Goal: Task Accomplishment & Management: Manage account settings

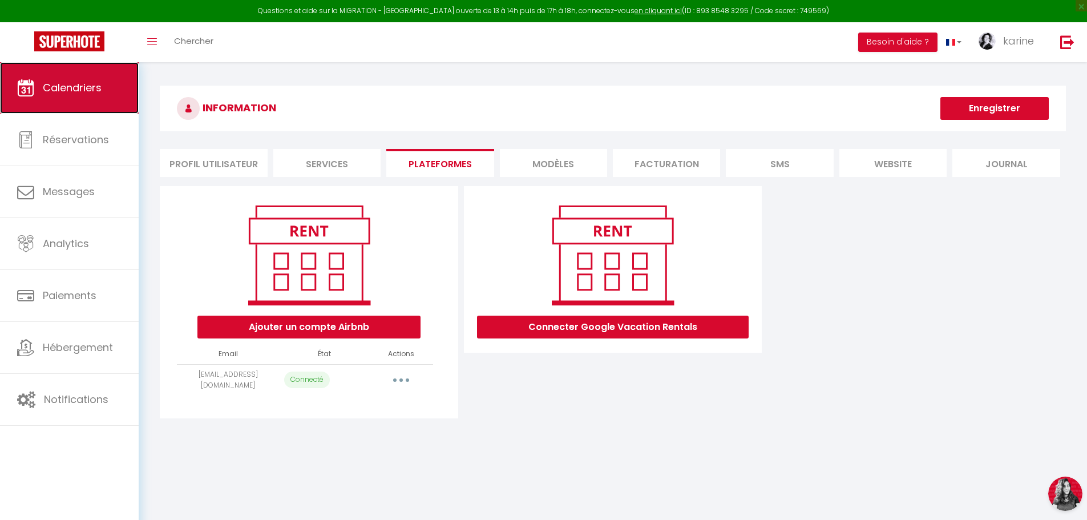
click at [76, 84] on span "Calendriers" at bounding box center [72, 87] width 59 height 14
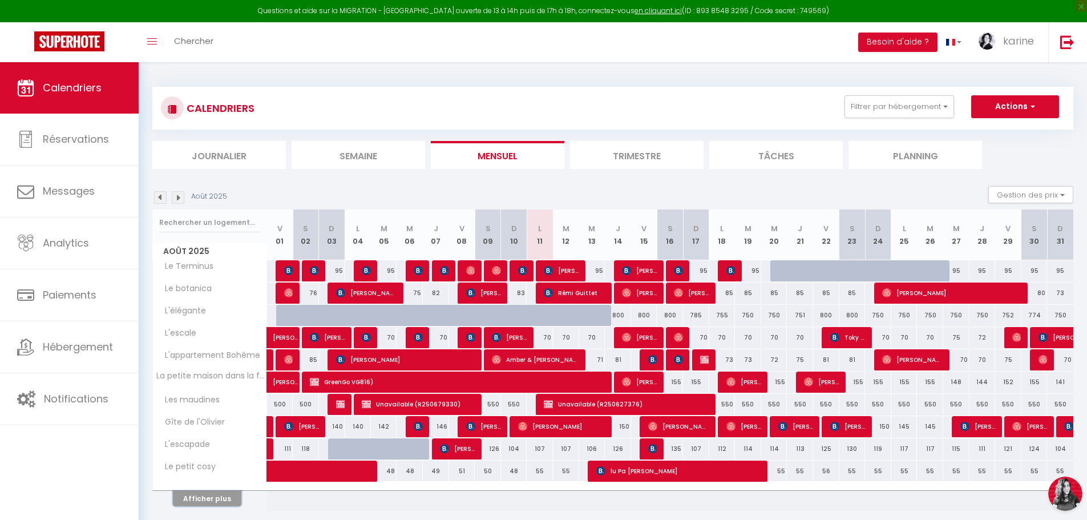
click at [224, 501] on button "Afficher plus" at bounding box center [207, 498] width 68 height 15
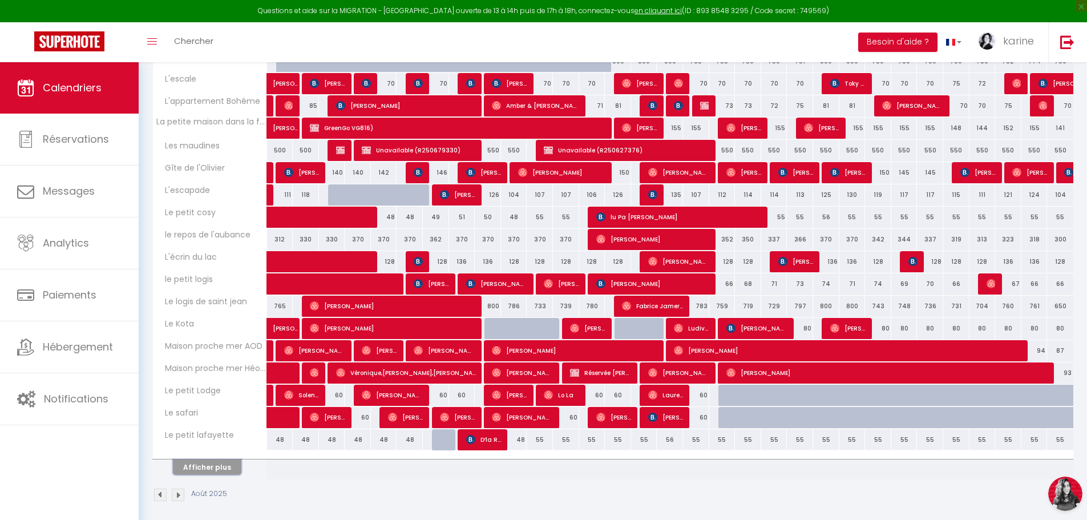
scroll to position [261, 0]
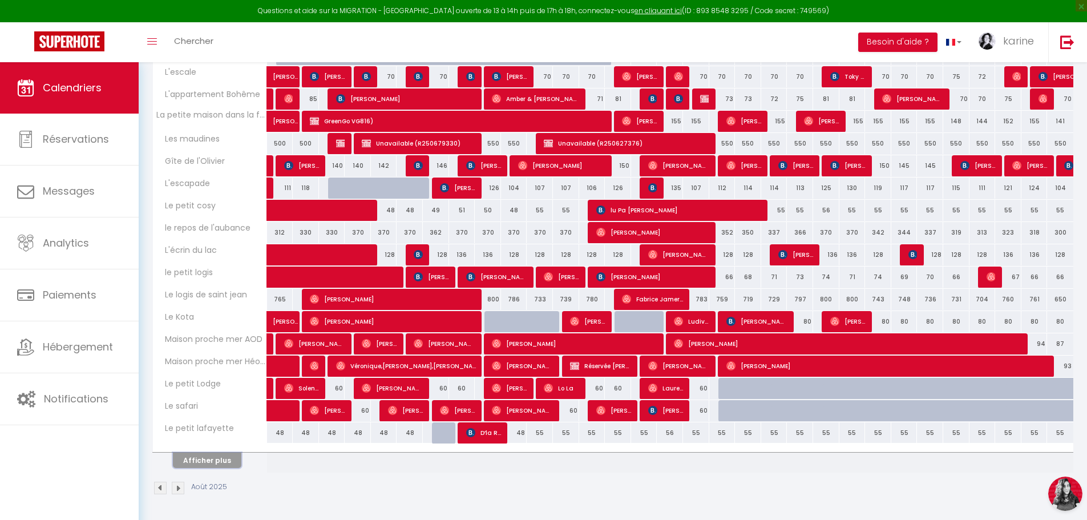
click at [220, 457] on button "Afficher plus" at bounding box center [207, 459] width 68 height 15
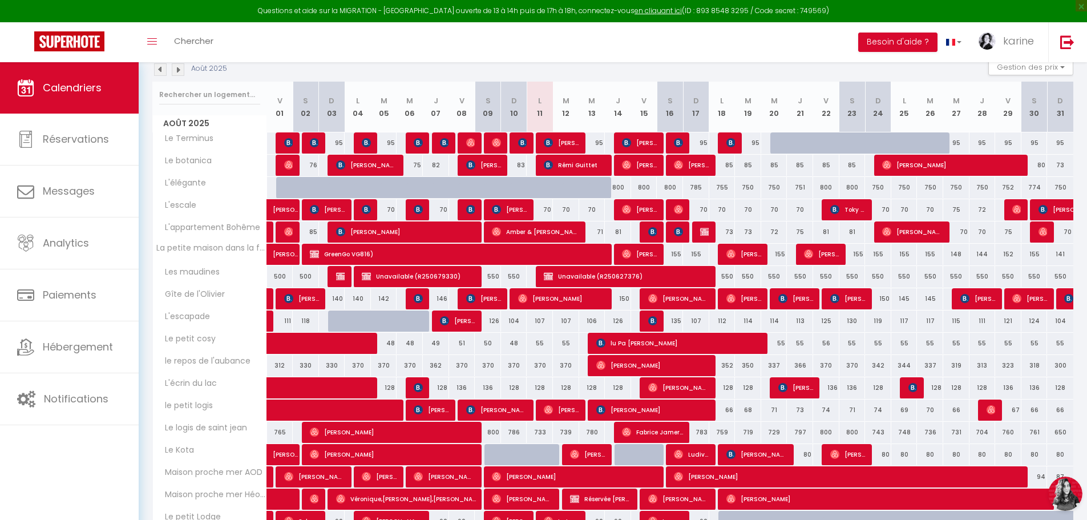
scroll to position [94, 0]
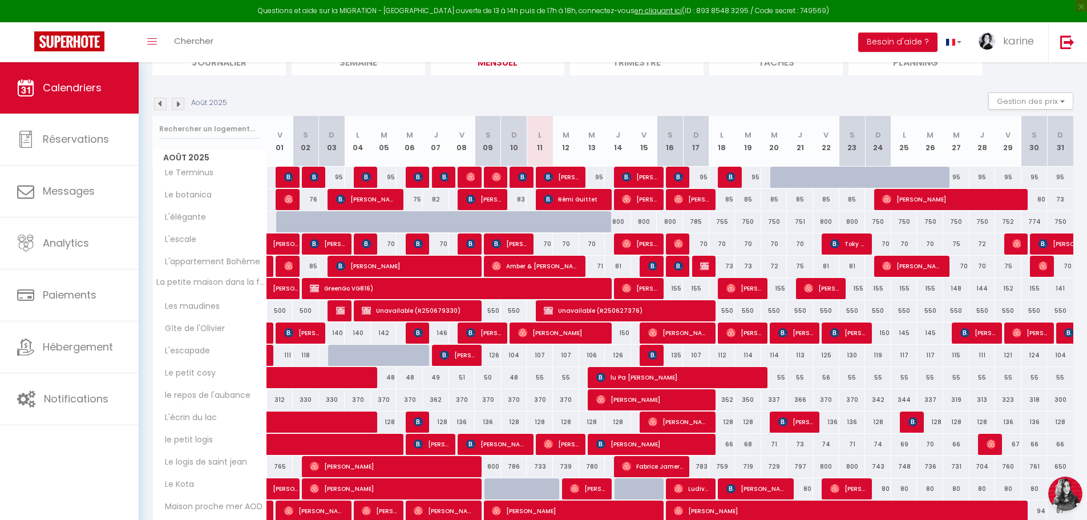
click at [160, 102] on img at bounding box center [160, 104] width 13 height 13
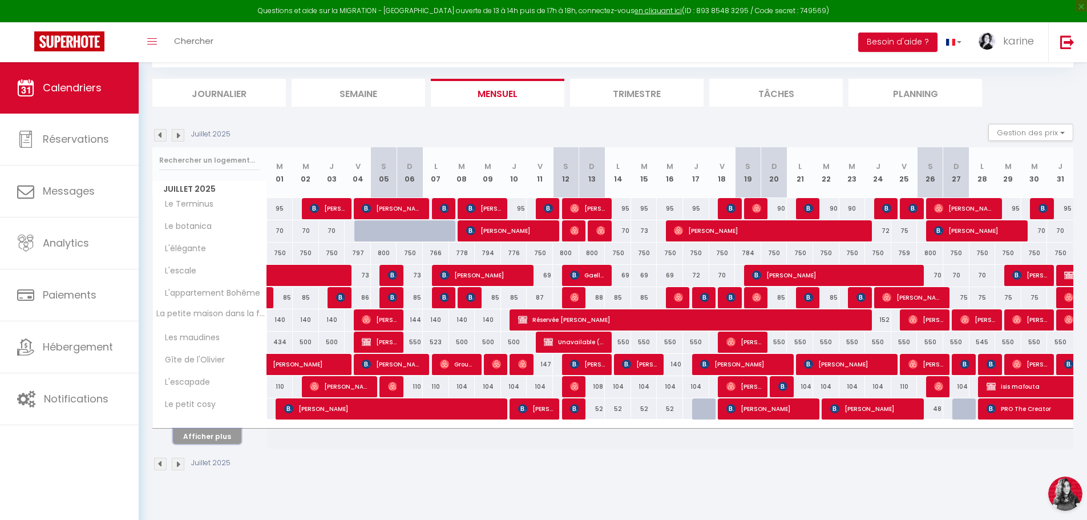
click at [225, 433] on button "Afficher plus" at bounding box center [207, 435] width 68 height 15
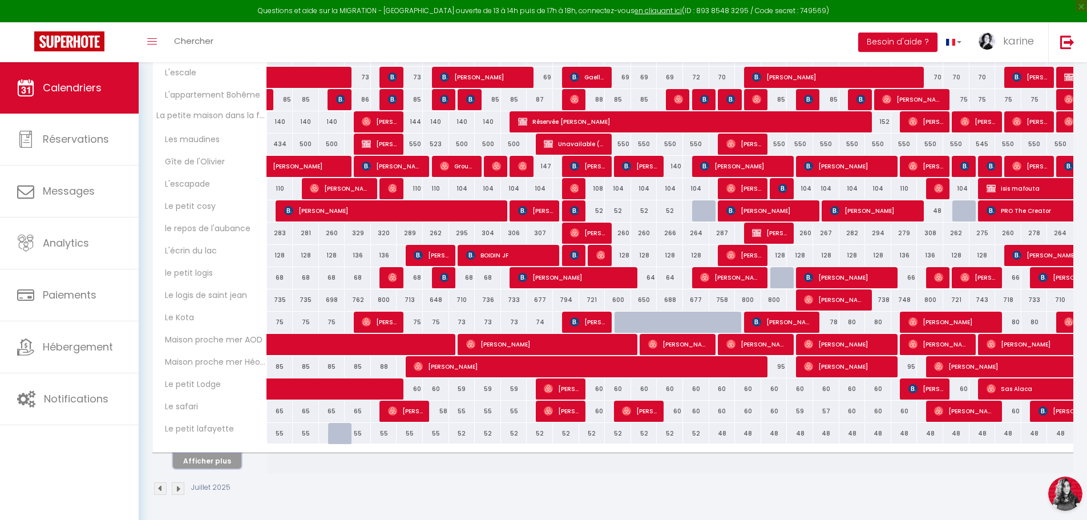
scroll to position [261, 0]
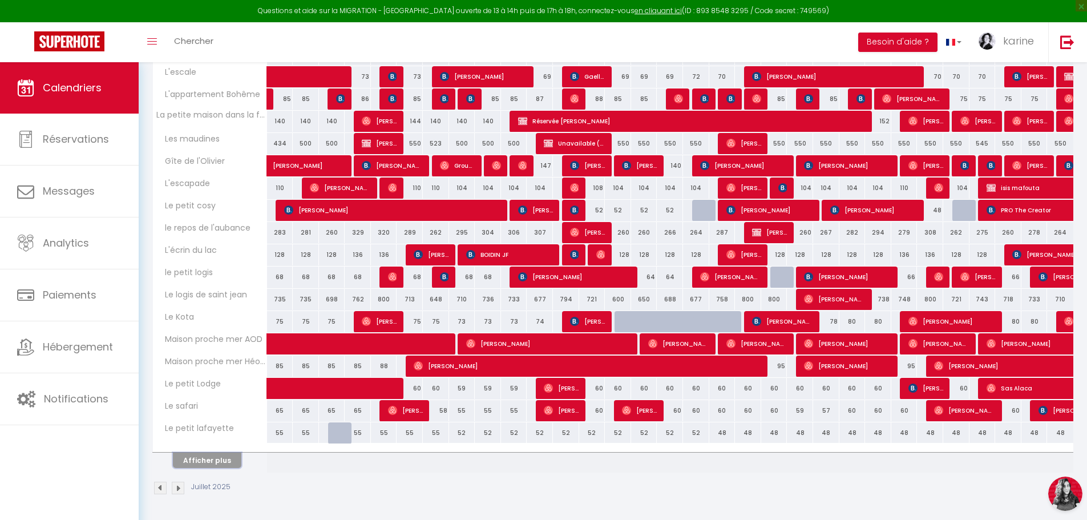
click at [230, 462] on button "Afficher plus" at bounding box center [207, 459] width 68 height 15
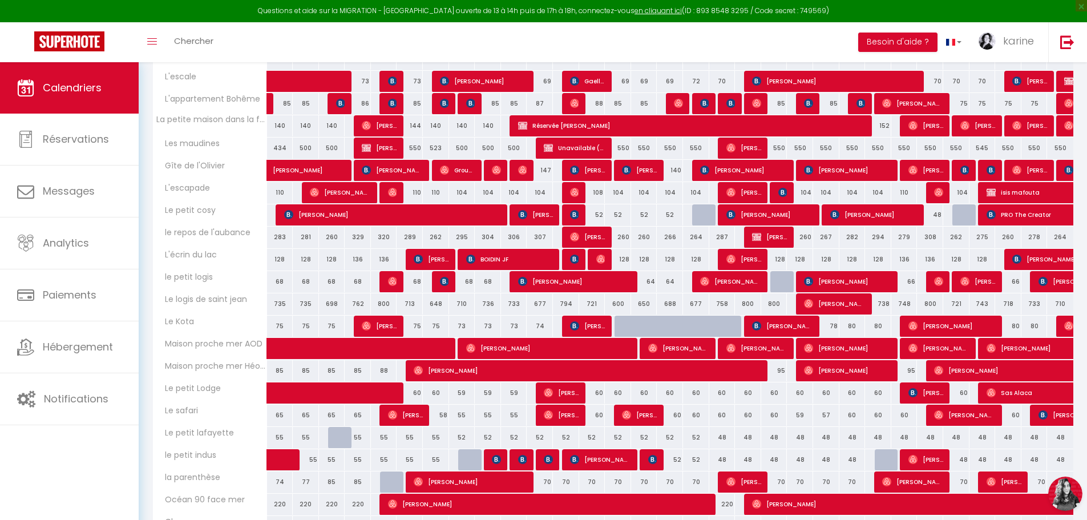
scroll to position [322, 0]
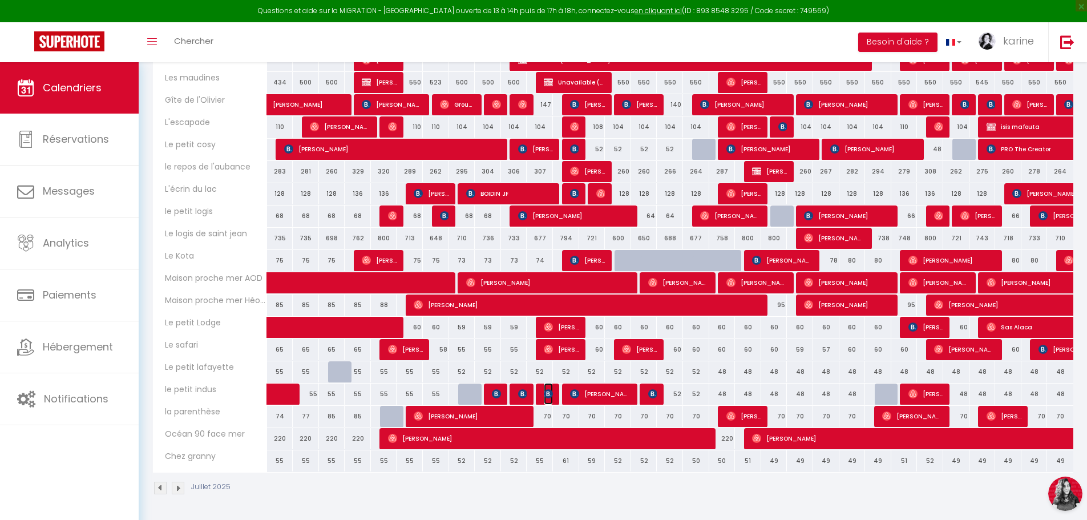
click at [548, 397] on img at bounding box center [548, 393] width 9 height 9
select select "OK"
select select "KO"
select select "0"
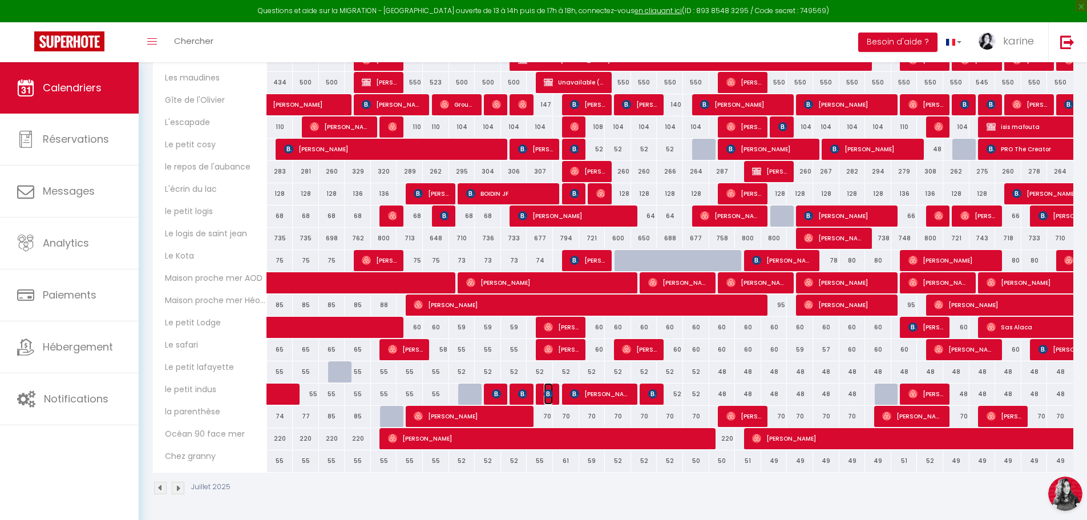
select select "1"
select select
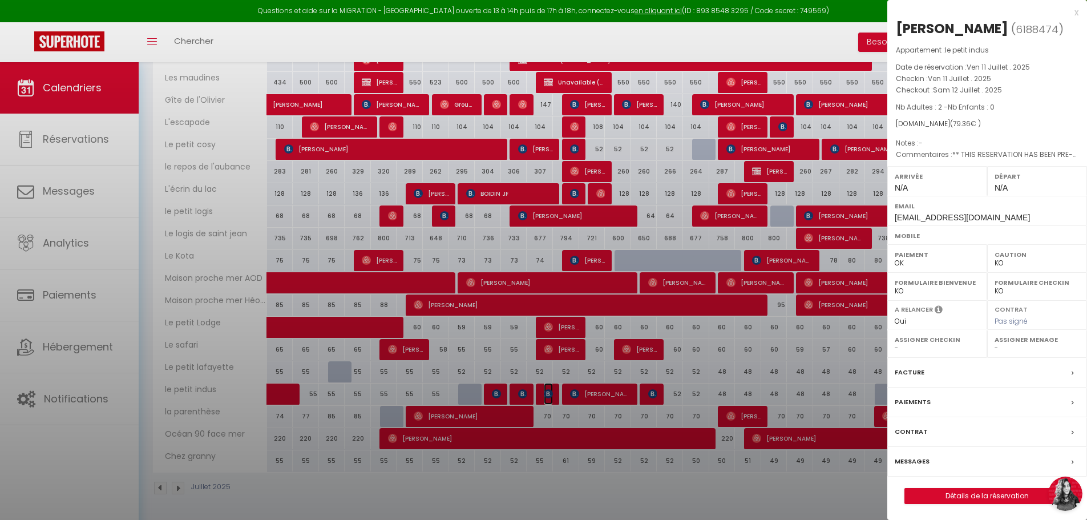
select select "30944"
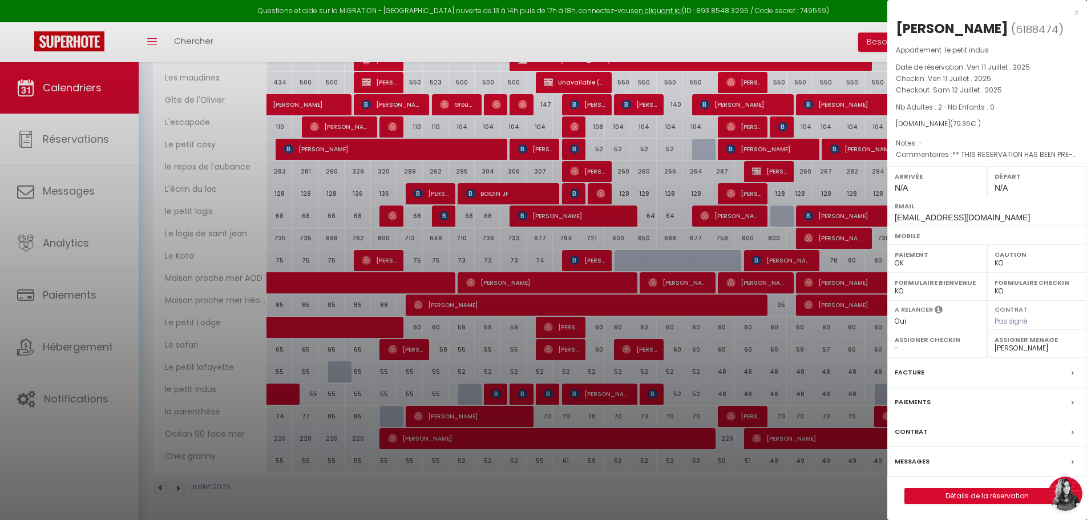
click at [524, 396] on div at bounding box center [543, 260] width 1087 height 520
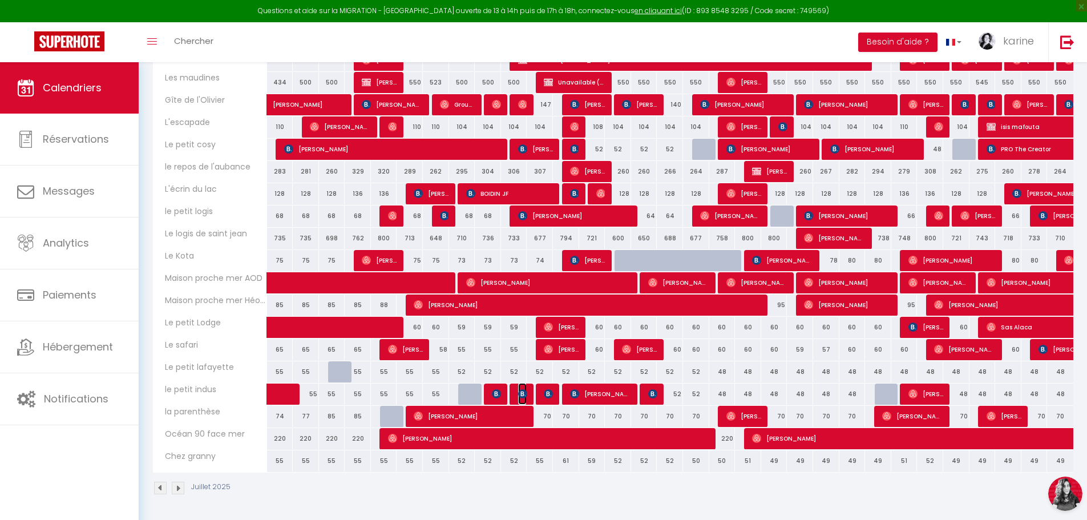
click at [524, 396] on img at bounding box center [522, 393] width 9 height 9
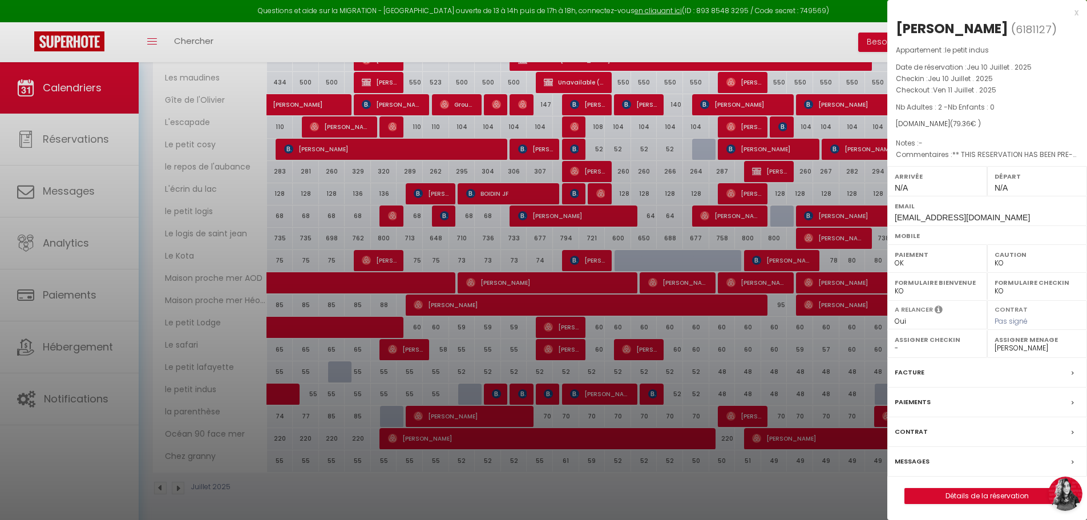
click at [501, 396] on div at bounding box center [543, 260] width 1087 height 520
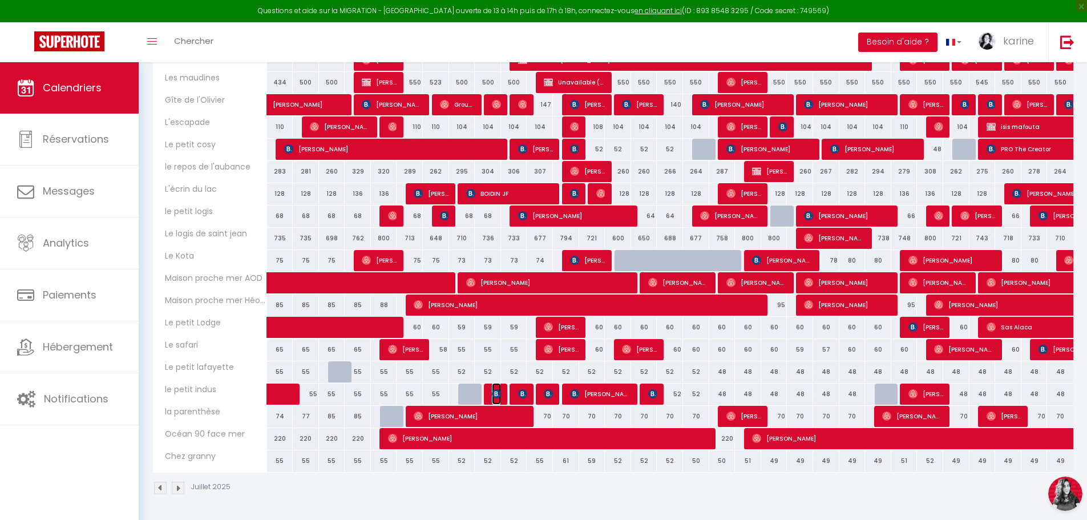
click at [500, 395] on img at bounding box center [496, 393] width 9 height 9
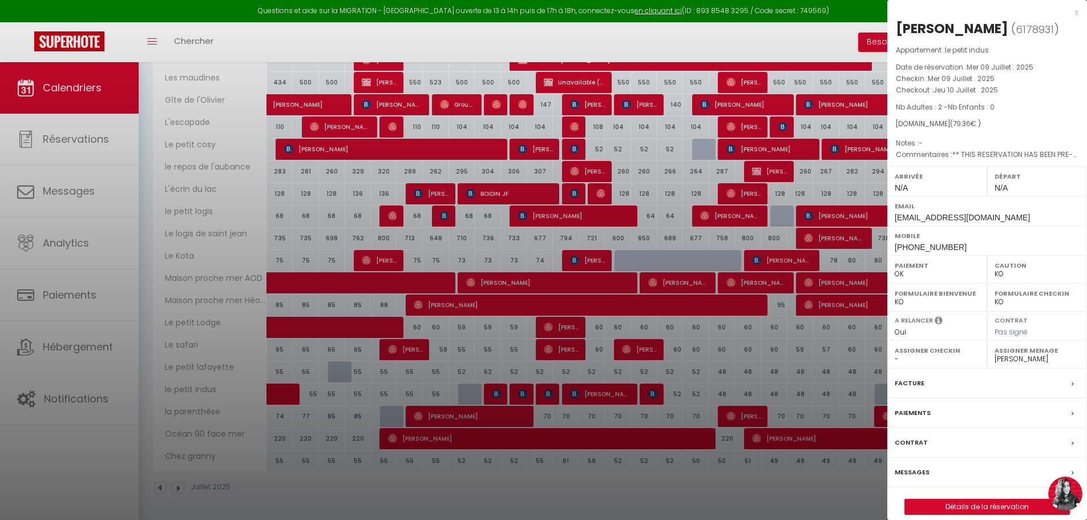
click at [521, 394] on div at bounding box center [543, 260] width 1087 height 520
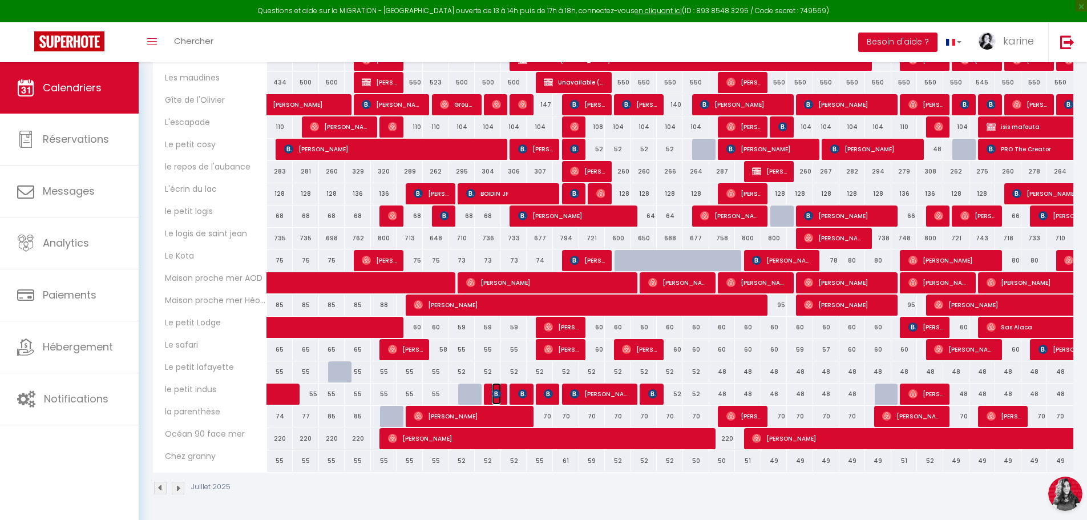
click at [493, 395] on img at bounding box center [496, 393] width 9 height 9
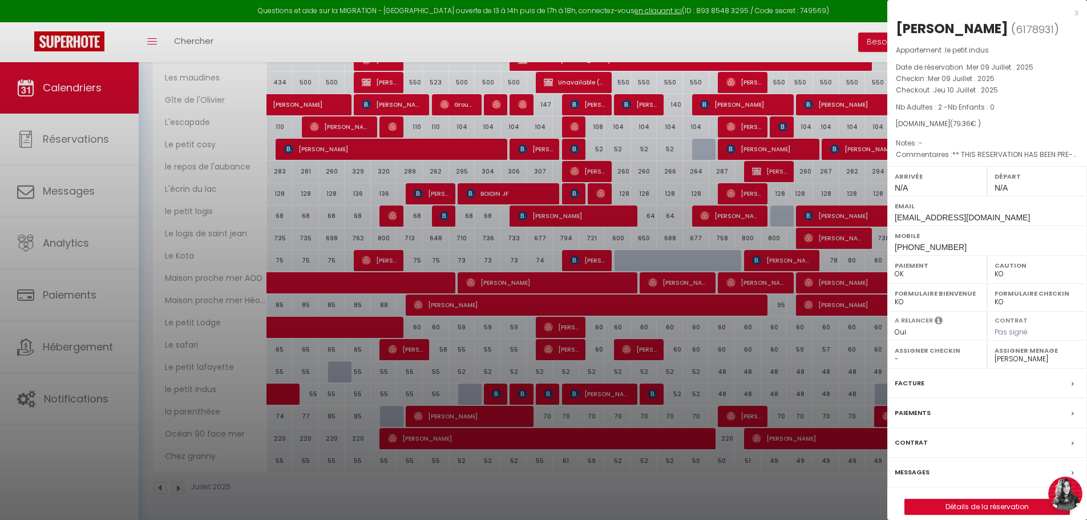
click at [519, 398] on div at bounding box center [543, 260] width 1087 height 520
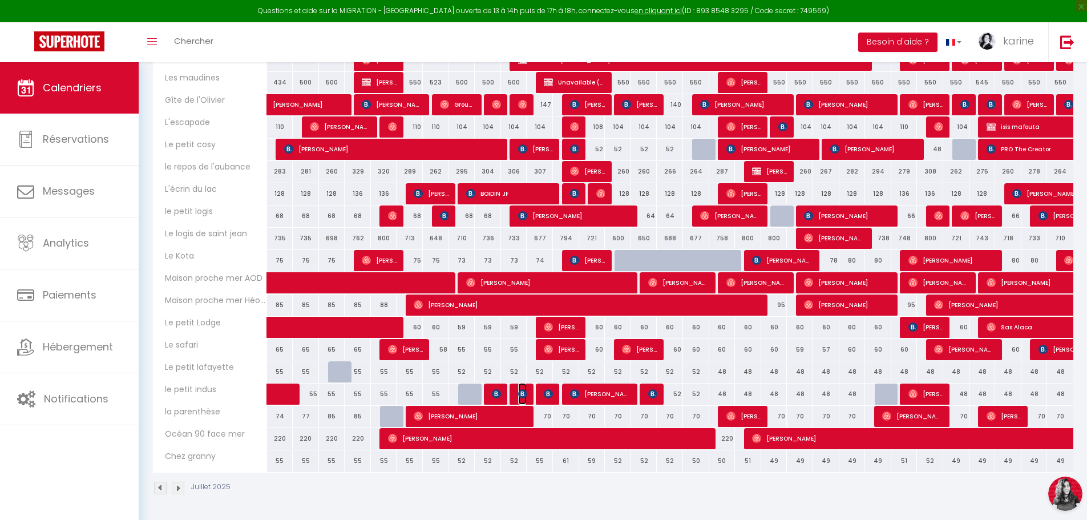
click at [519, 398] on span "[PERSON_NAME]" at bounding box center [522, 394] width 9 height 22
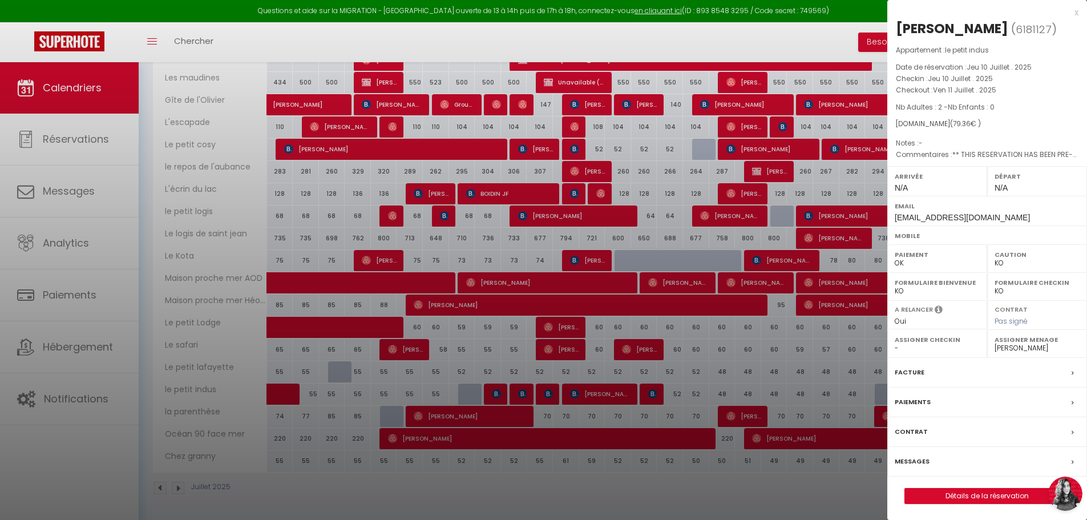
click at [548, 398] on div at bounding box center [543, 260] width 1087 height 520
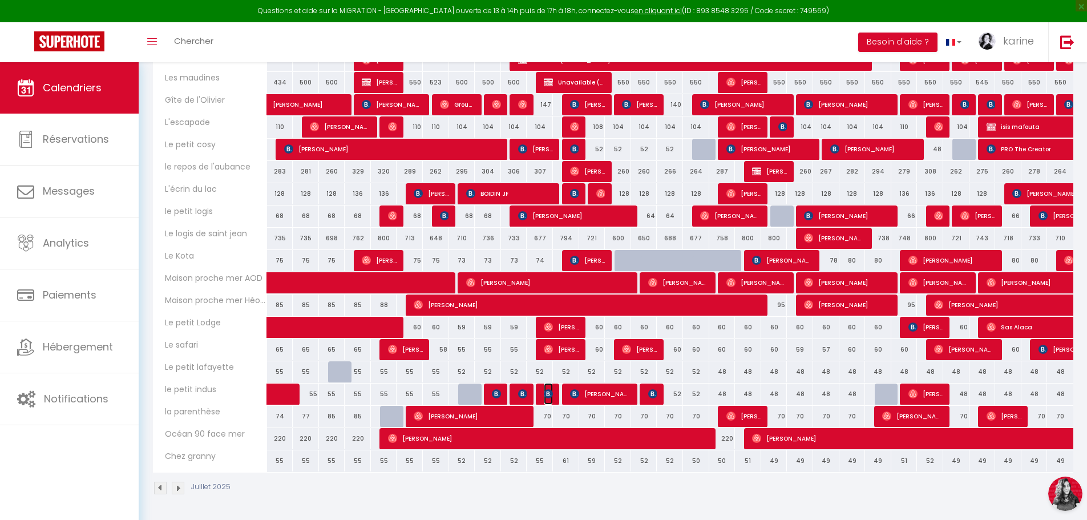
click at [548, 398] on span "[PERSON_NAME]" at bounding box center [548, 394] width 9 height 22
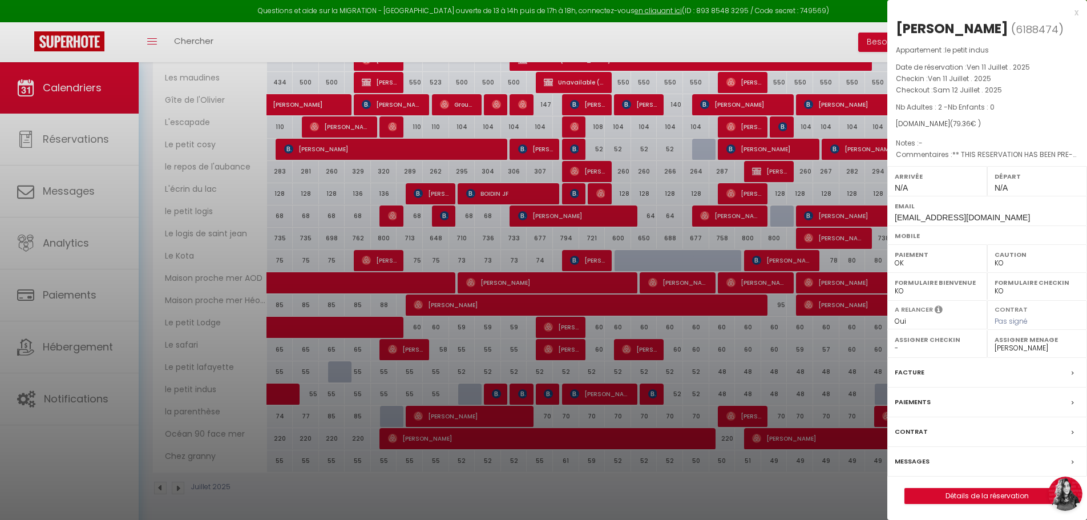
click at [734, 505] on div at bounding box center [543, 260] width 1087 height 520
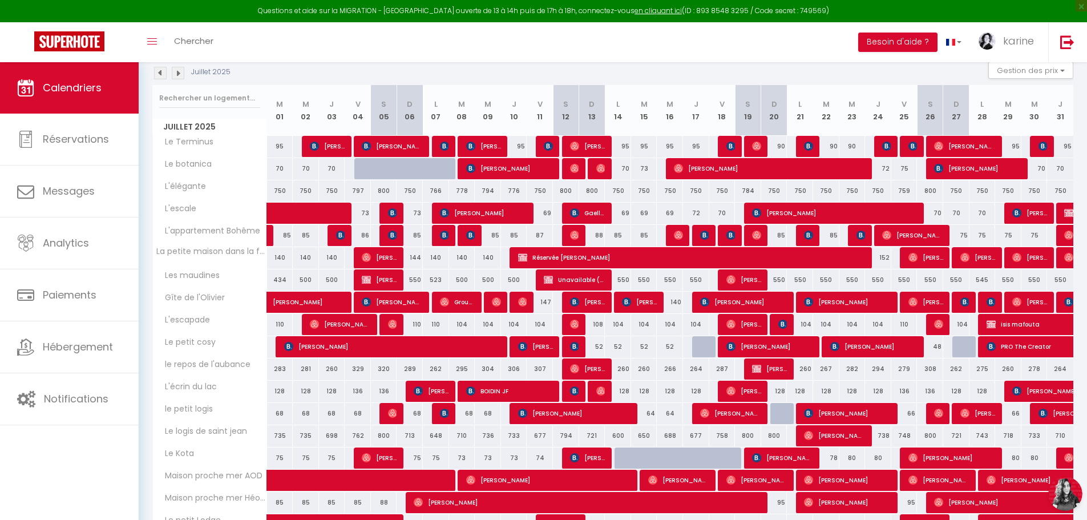
scroll to position [151, 0]
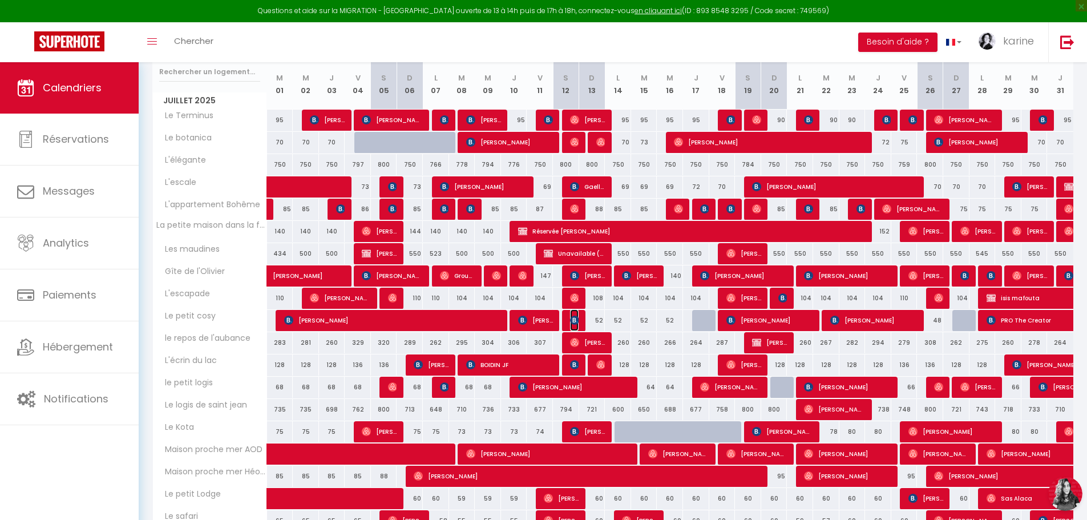
click at [576, 325] on span "[PERSON_NAME]" at bounding box center [574, 320] width 9 height 22
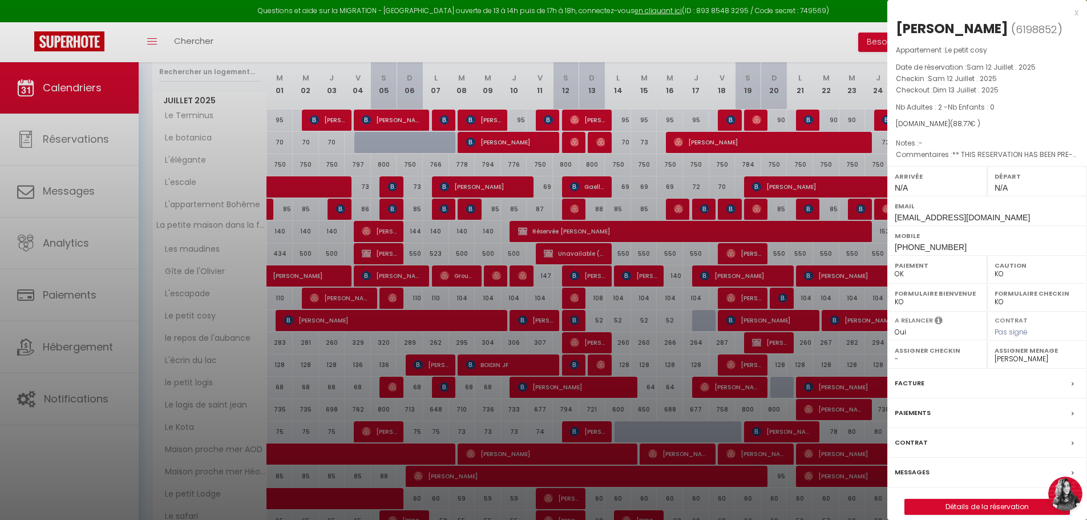
click at [576, 325] on div at bounding box center [543, 260] width 1087 height 520
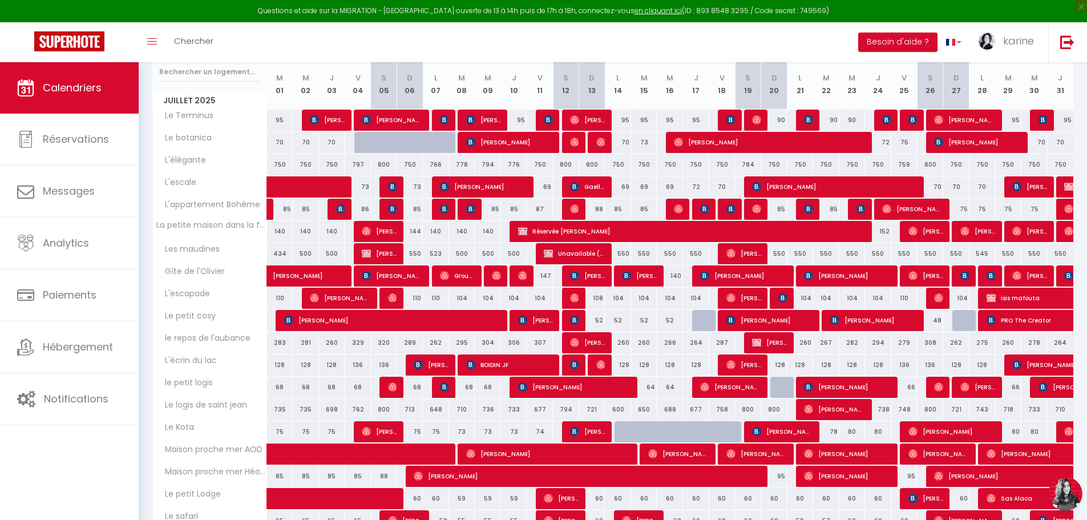
click at [817, 322] on div at bounding box center [806, 321] width 26 height 22
click at [542, 320] on span "[PERSON_NAME]" at bounding box center [535, 320] width 35 height 22
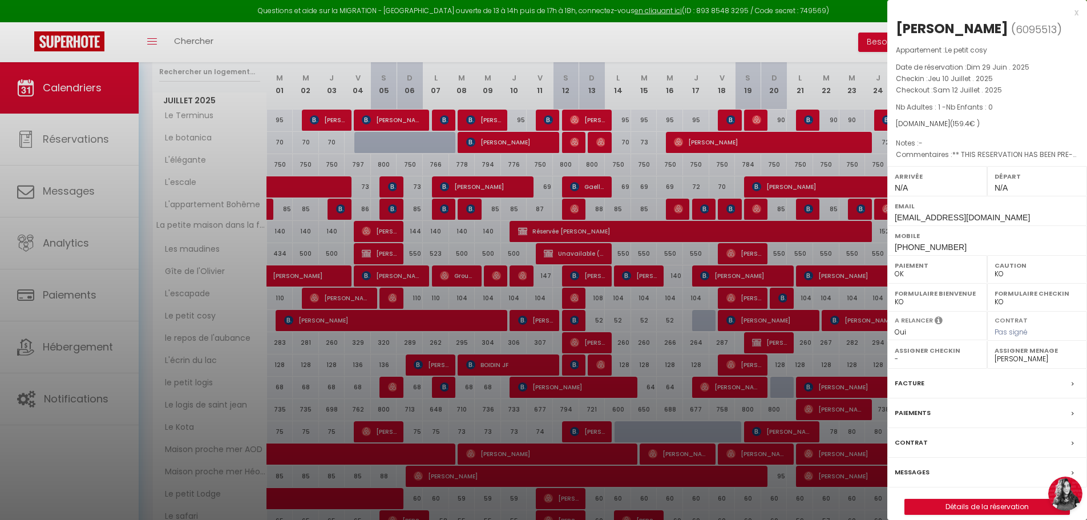
click at [571, 323] on div at bounding box center [543, 260] width 1087 height 520
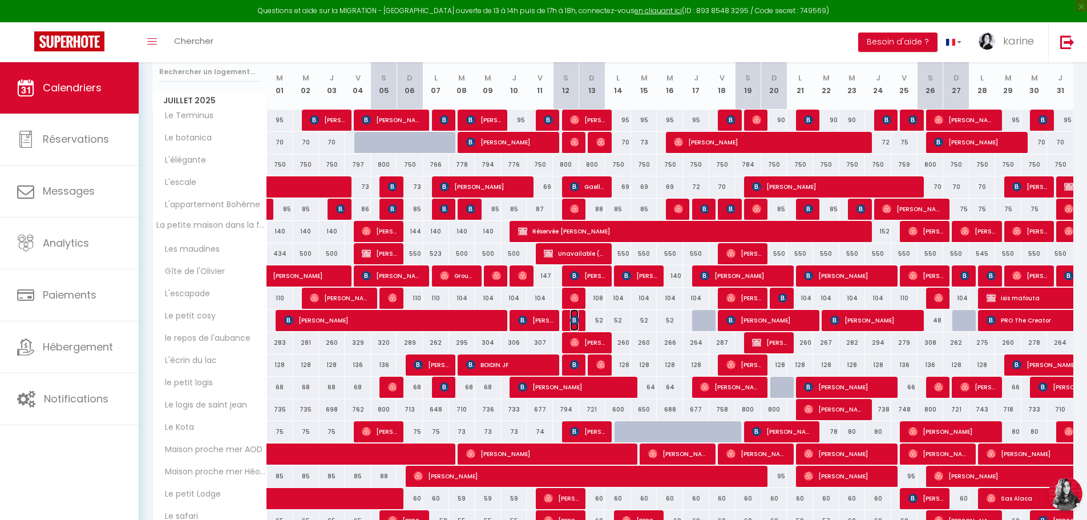
click at [571, 323] on img at bounding box center [574, 319] width 9 height 9
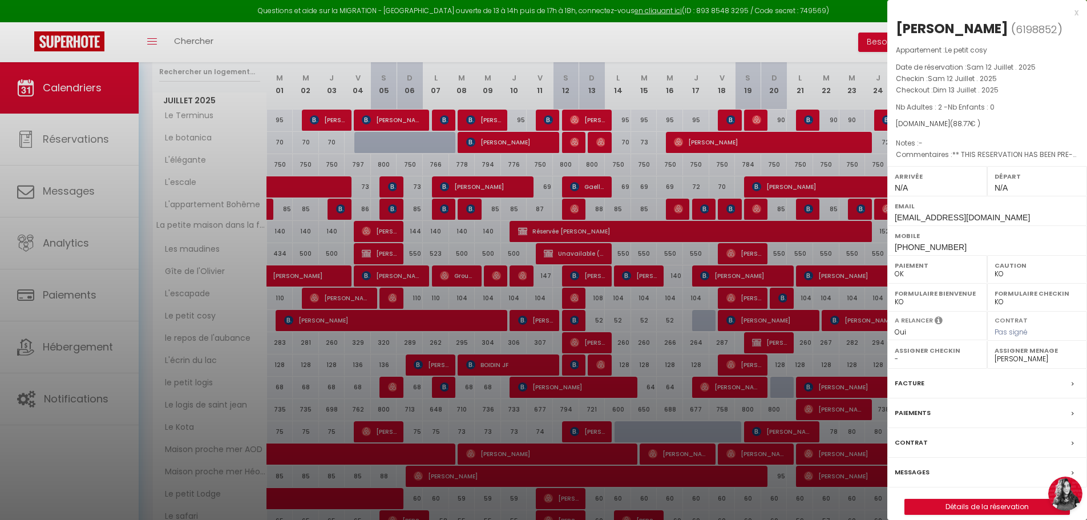
click at [557, 44] on div at bounding box center [543, 260] width 1087 height 520
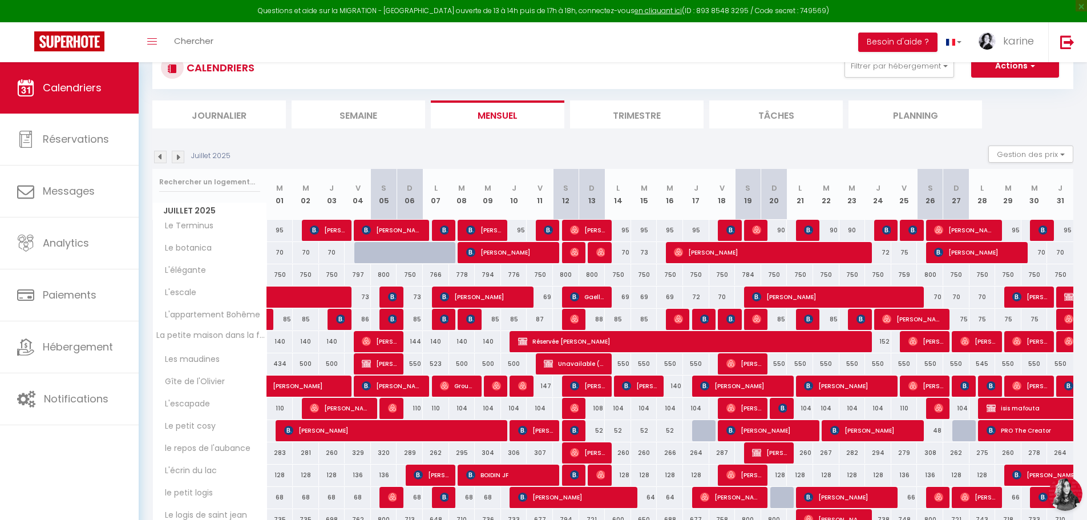
scroll to position [37, 0]
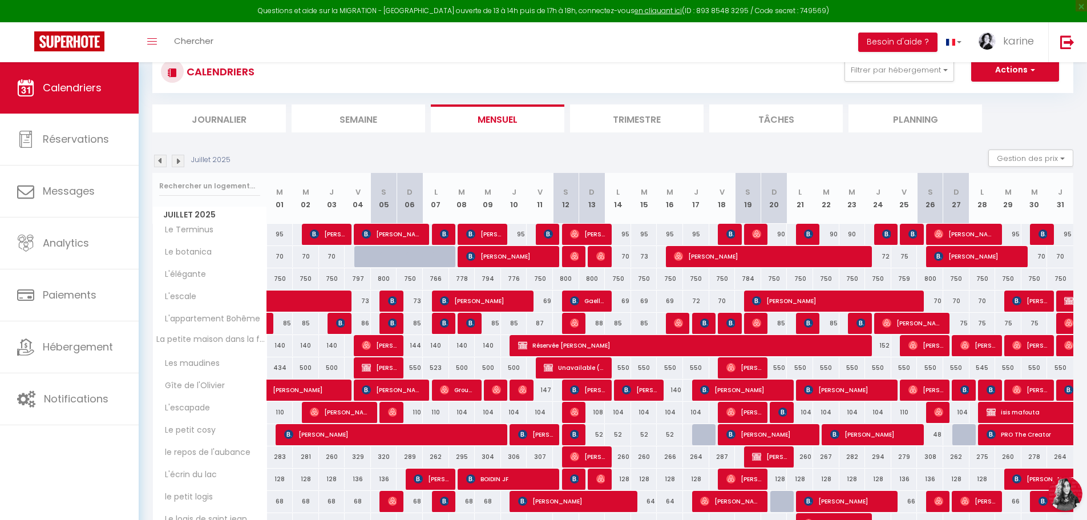
click at [173, 159] on img at bounding box center [178, 161] width 13 height 13
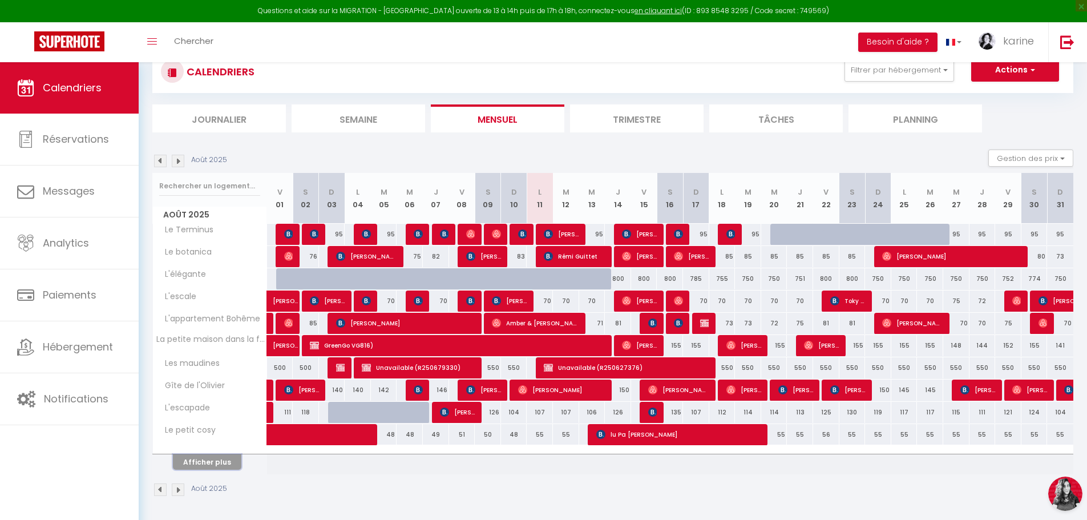
drag, startPoint x: 225, startPoint y: 465, endPoint x: 262, endPoint y: 444, distance: 43.2
click at [225, 465] on button "Afficher plus" at bounding box center [207, 461] width 68 height 15
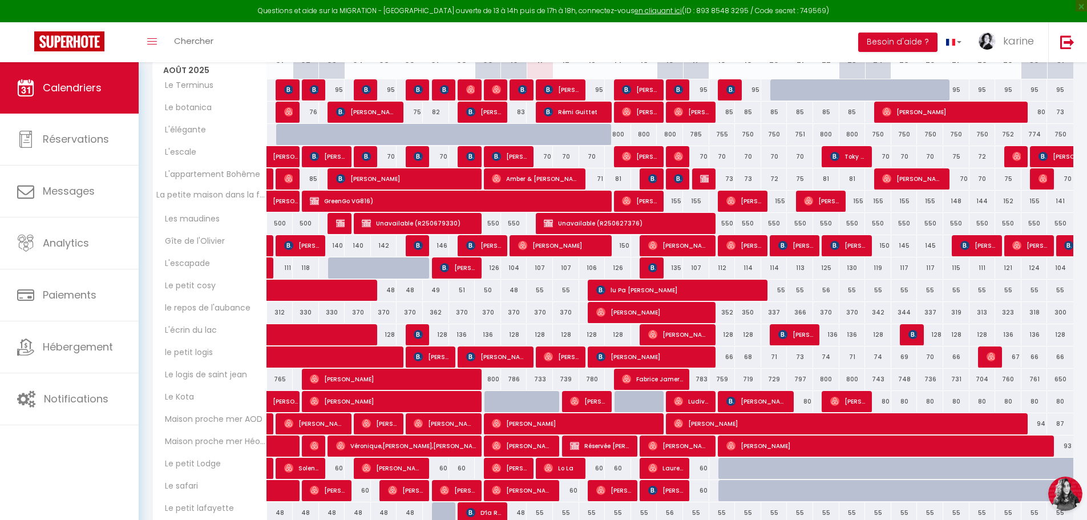
scroll to position [208, 0]
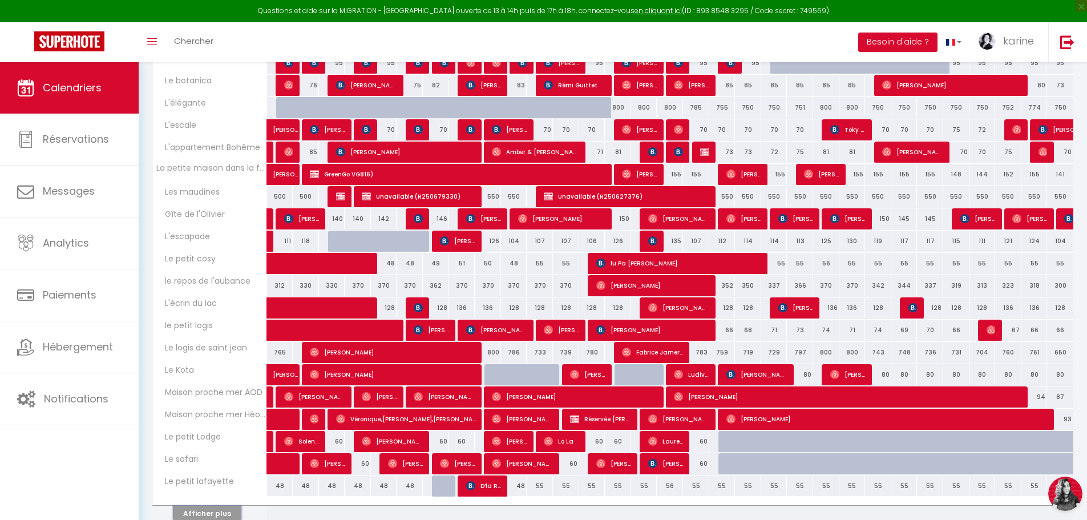
click at [229, 513] on button "Afficher plus" at bounding box center [207, 512] width 68 height 15
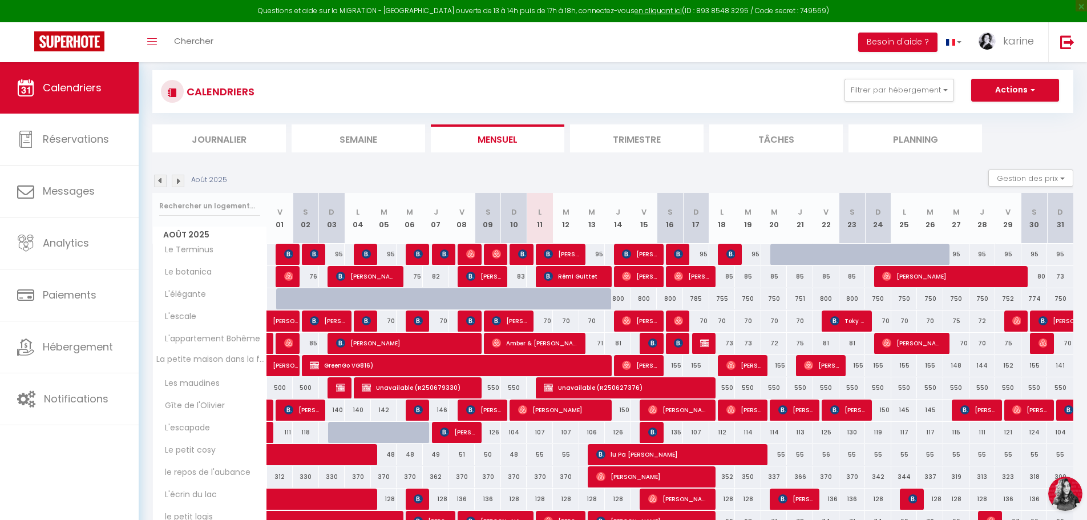
scroll to position [0, 0]
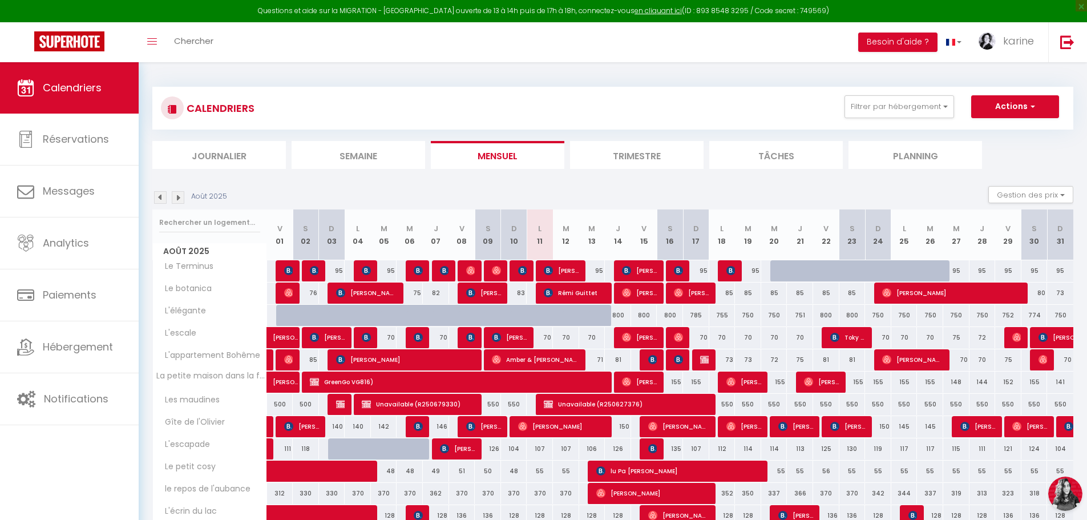
click at [177, 197] on img at bounding box center [178, 197] width 13 height 13
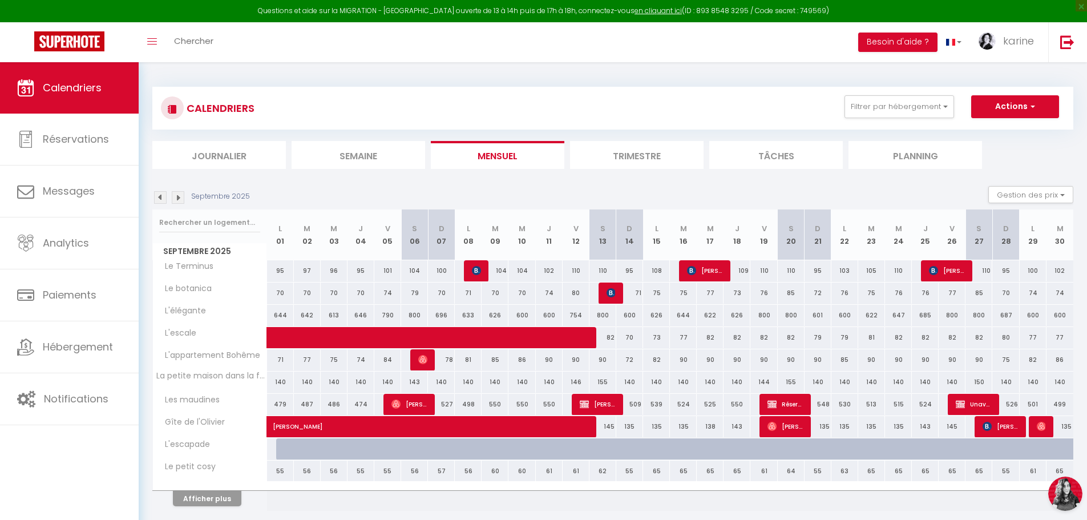
click at [177, 197] on img at bounding box center [178, 197] width 13 height 13
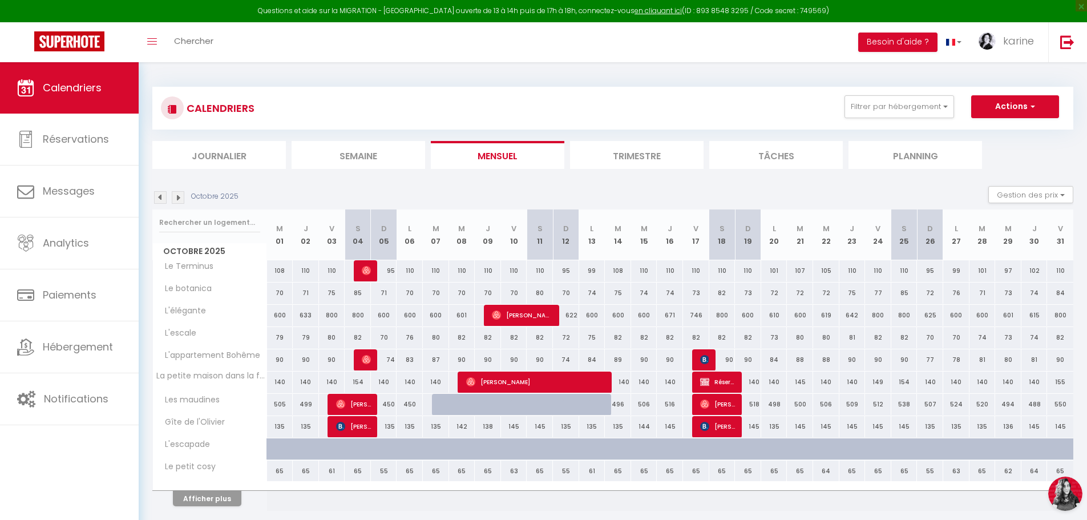
click at [177, 197] on img at bounding box center [178, 197] width 13 height 13
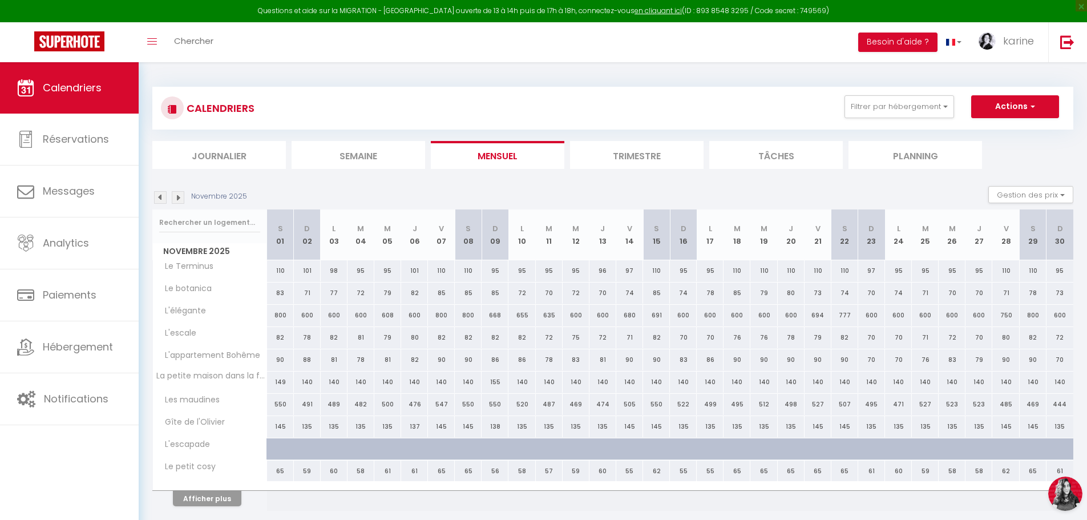
click at [177, 197] on img at bounding box center [178, 197] width 13 height 13
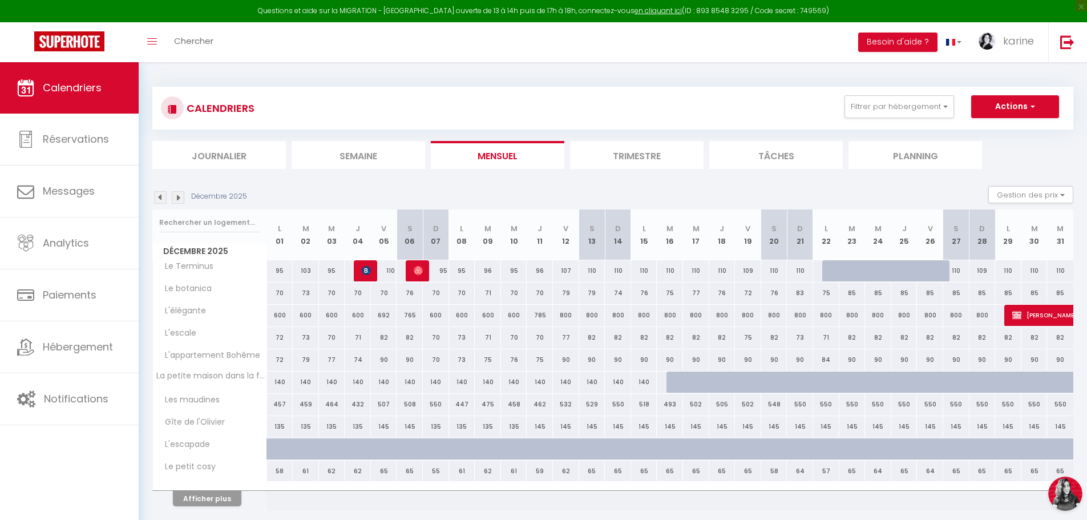
click at [177, 197] on img at bounding box center [178, 197] width 13 height 13
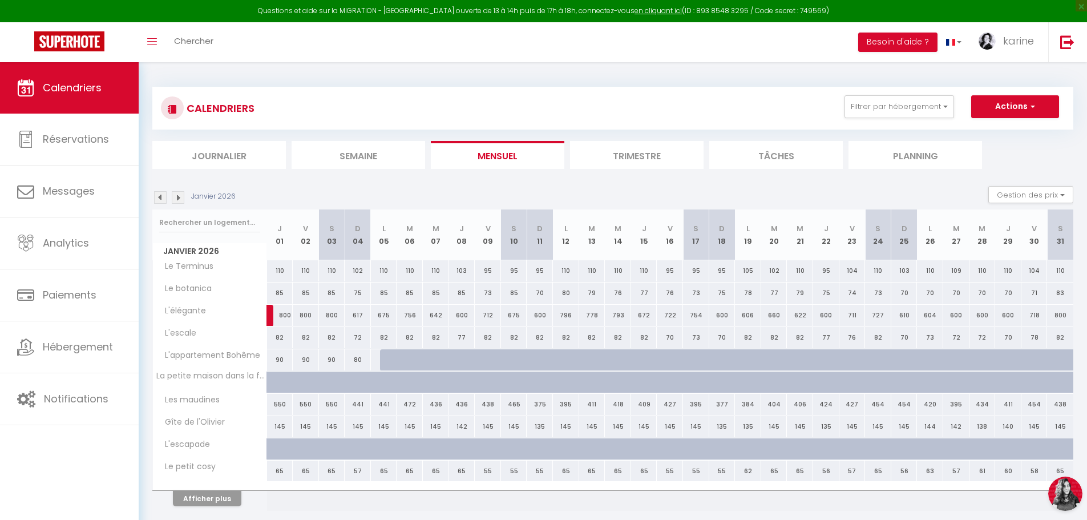
click at [177, 197] on img at bounding box center [178, 197] width 13 height 13
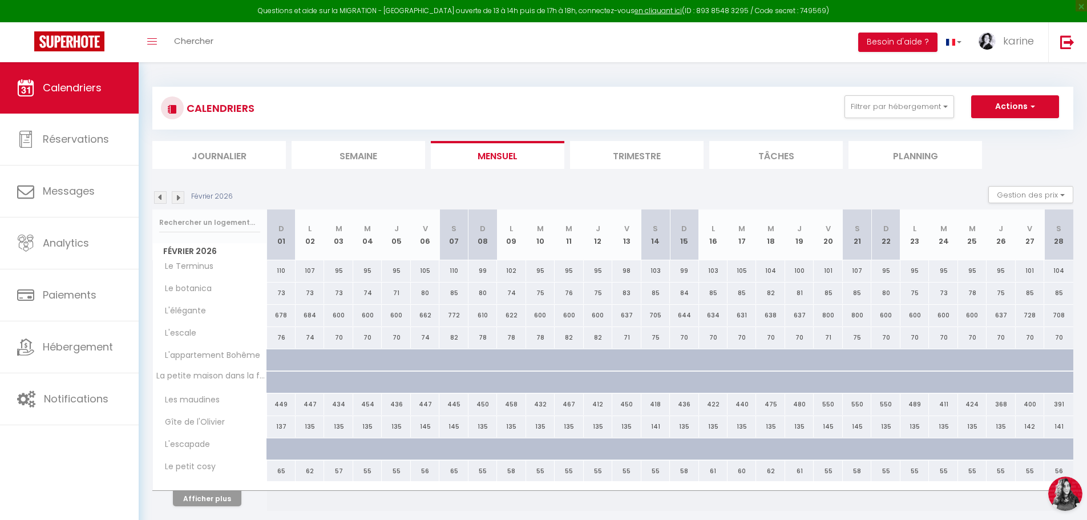
click at [177, 197] on img at bounding box center [178, 197] width 13 height 13
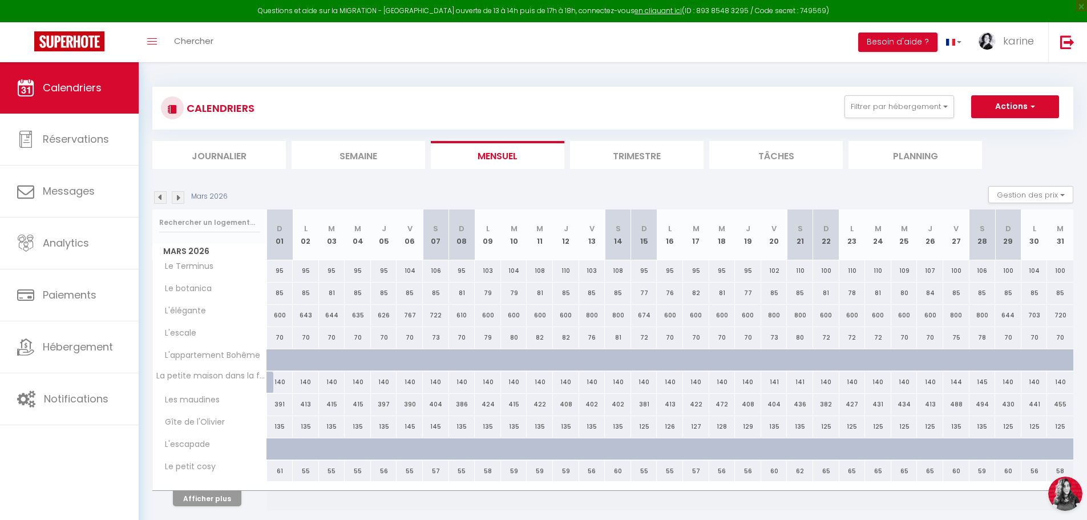
click at [177, 197] on img at bounding box center [178, 197] width 13 height 13
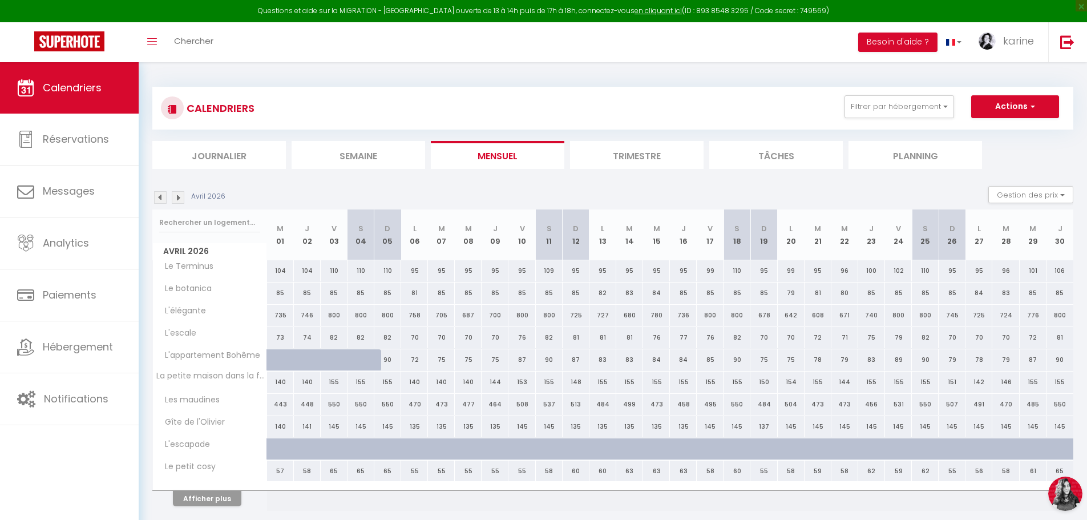
click at [177, 197] on img at bounding box center [178, 197] width 13 height 13
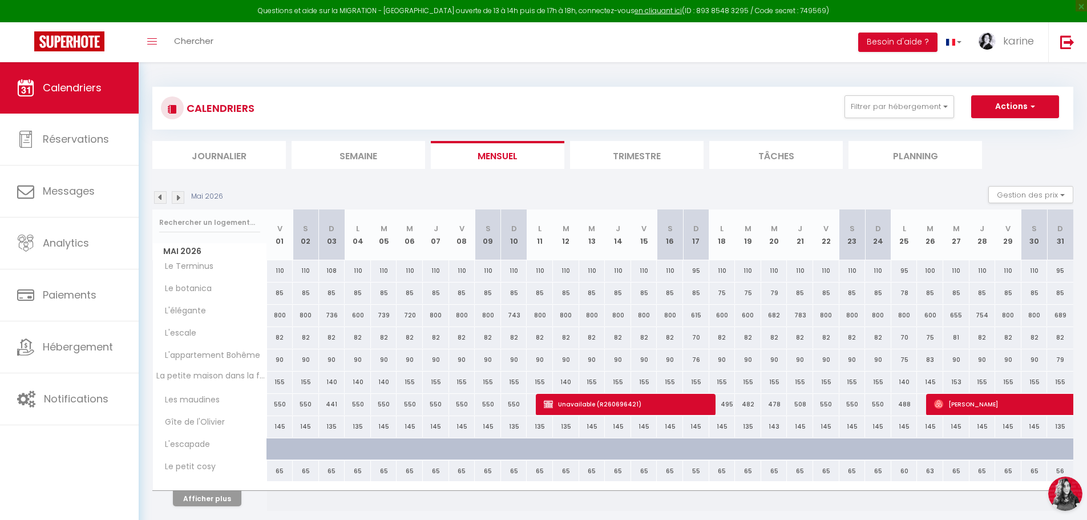
click at [826, 406] on div "550" at bounding box center [826, 404] width 26 height 21
type input "550"
select select "1"
type input "Ven 22 Mai 2026"
type input "[PERSON_NAME] 23 Mai 2026"
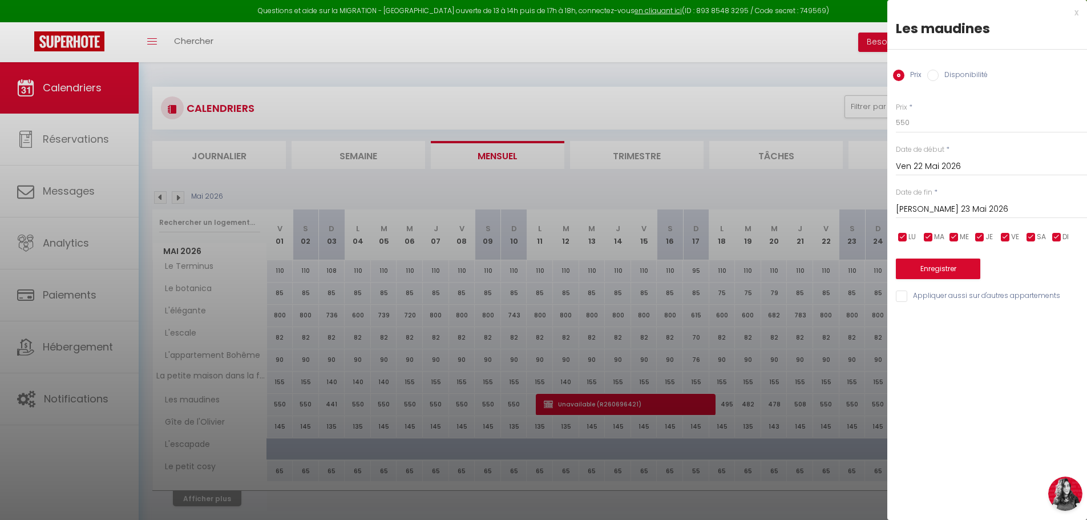
click at [947, 77] on label "Disponibilité" at bounding box center [962, 76] width 49 height 13
click at [938, 77] on input "Disponibilité" at bounding box center [932, 75] width 11 height 11
radio input "true"
radio input "false"
click at [934, 125] on select "Disponible Indisponible" at bounding box center [990, 123] width 191 height 22
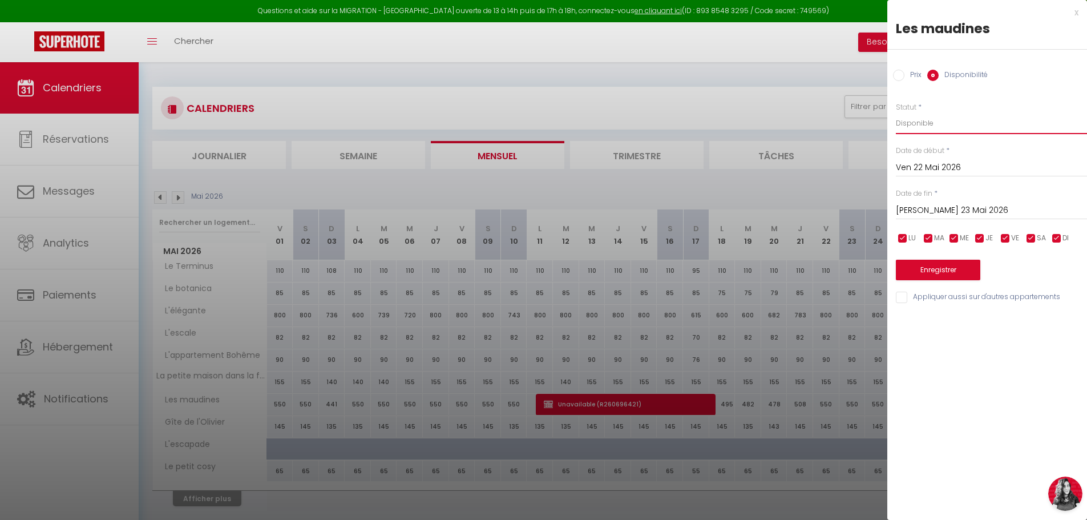
select select "0"
click at [895, 112] on select "Disponible Indisponible" at bounding box center [990, 123] width 191 height 22
click at [949, 201] on div "[PERSON_NAME] 23 Mai 2026 < Mai 2026 > Dim Lun Mar Mer Jeu Ven Sam 1 2 3 4 5 6 …" at bounding box center [990, 209] width 191 height 21
click at [940, 210] on input "[PERSON_NAME] 23 Mai 2026" at bounding box center [990, 210] width 191 height 15
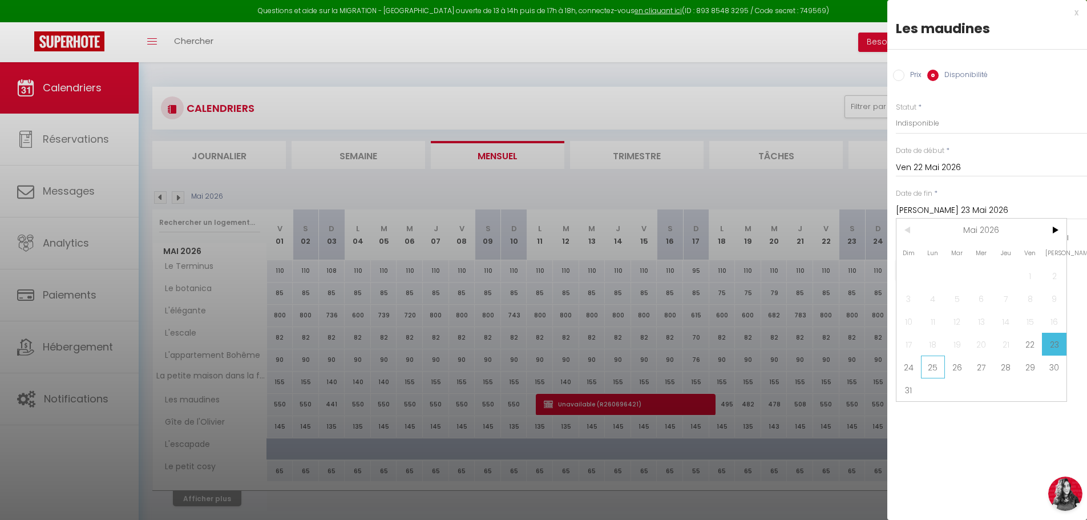
click at [934, 364] on span "25" at bounding box center [933, 366] width 25 height 23
type input "Lun 25 Mai 2026"
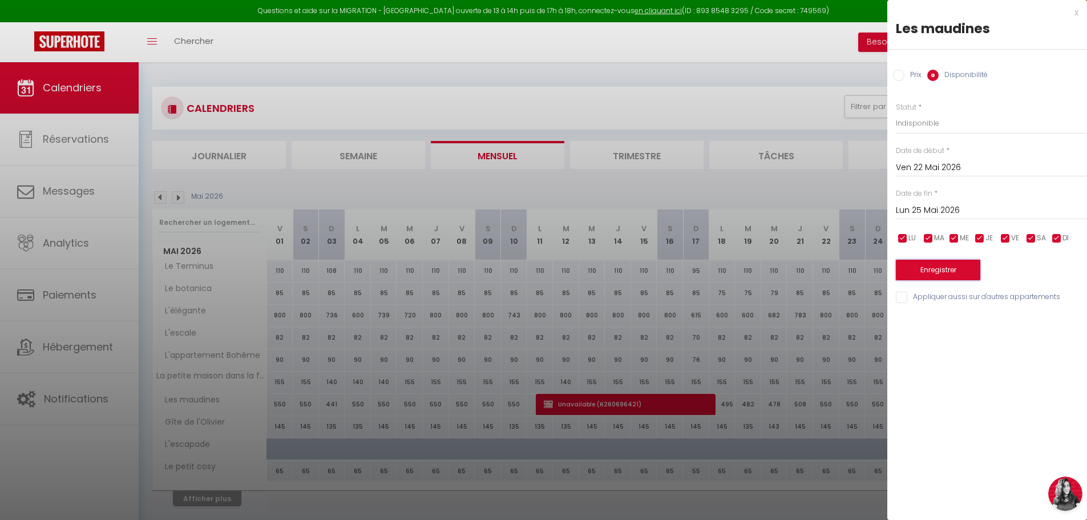
click at [946, 265] on button "Enregistrer" at bounding box center [937, 270] width 84 height 21
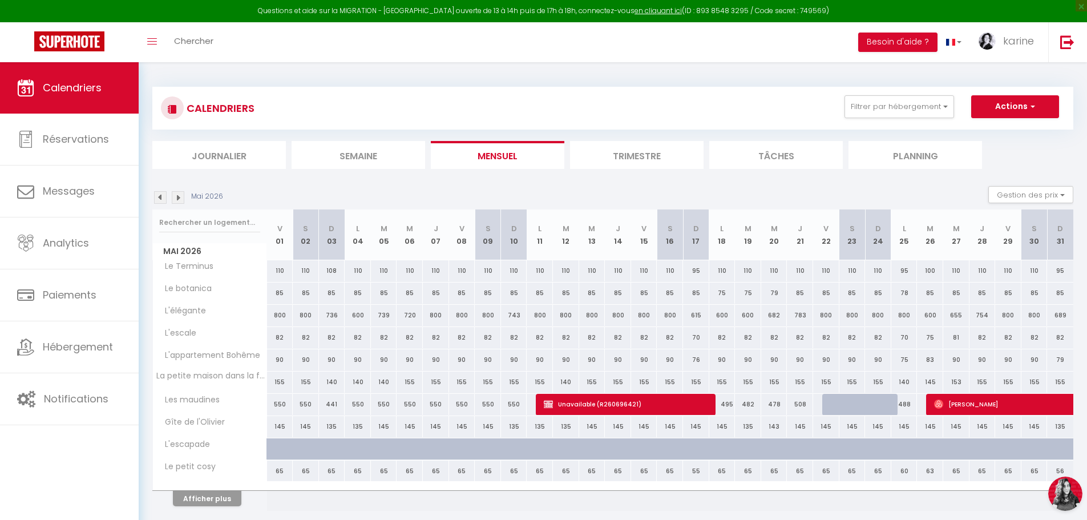
click at [161, 196] on img at bounding box center [160, 197] width 13 height 13
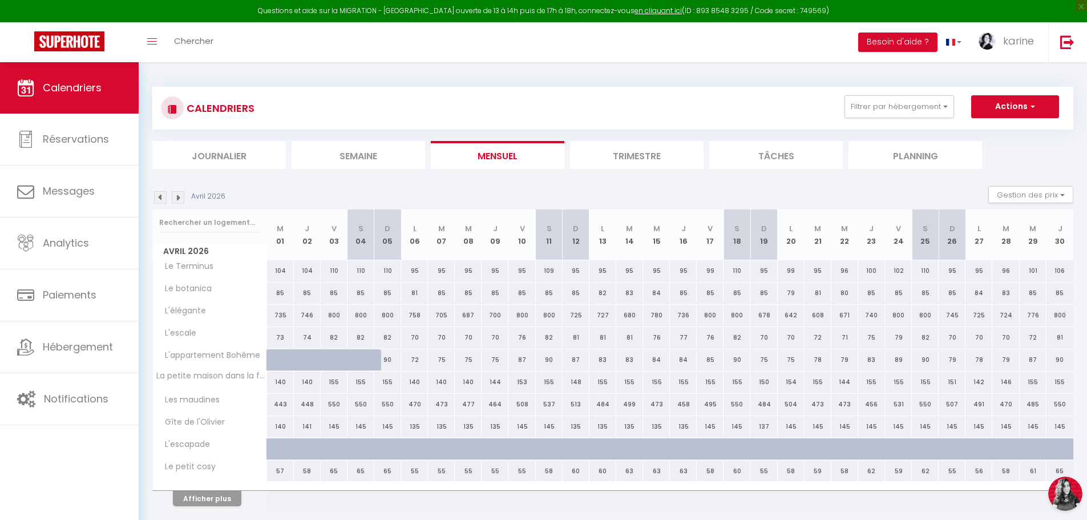
click at [161, 196] on img at bounding box center [160, 197] width 13 height 13
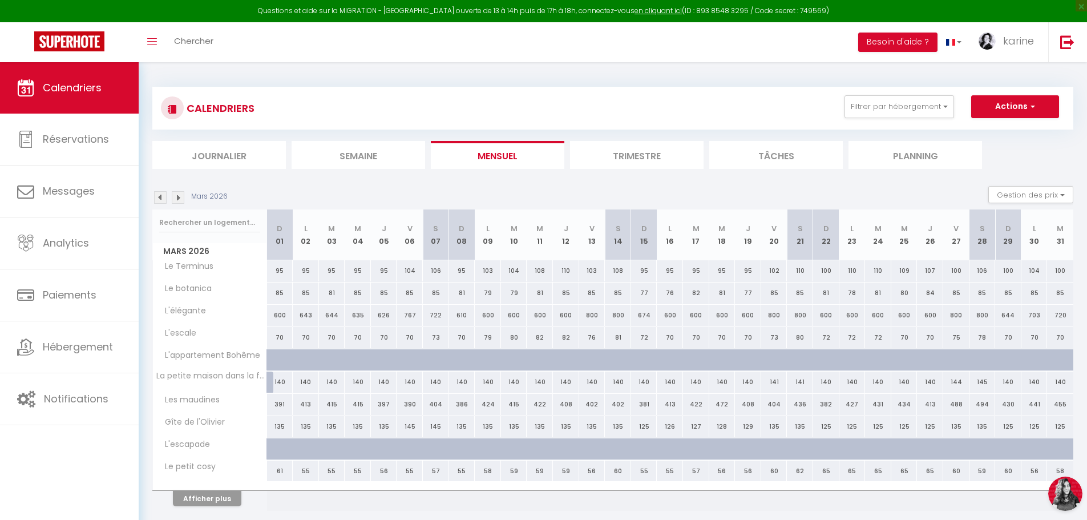
click at [161, 196] on img at bounding box center [160, 197] width 13 height 13
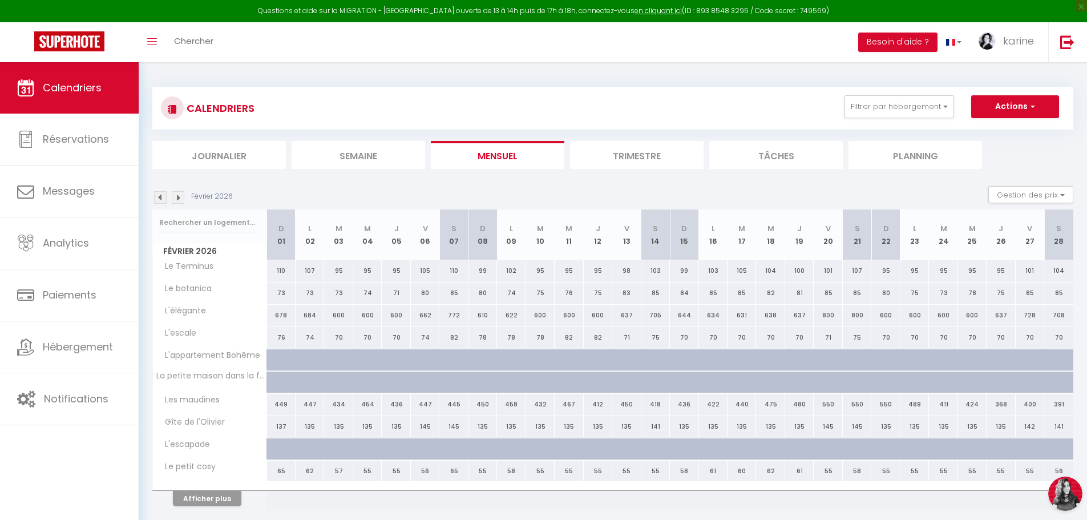
click at [161, 196] on img at bounding box center [160, 197] width 13 height 13
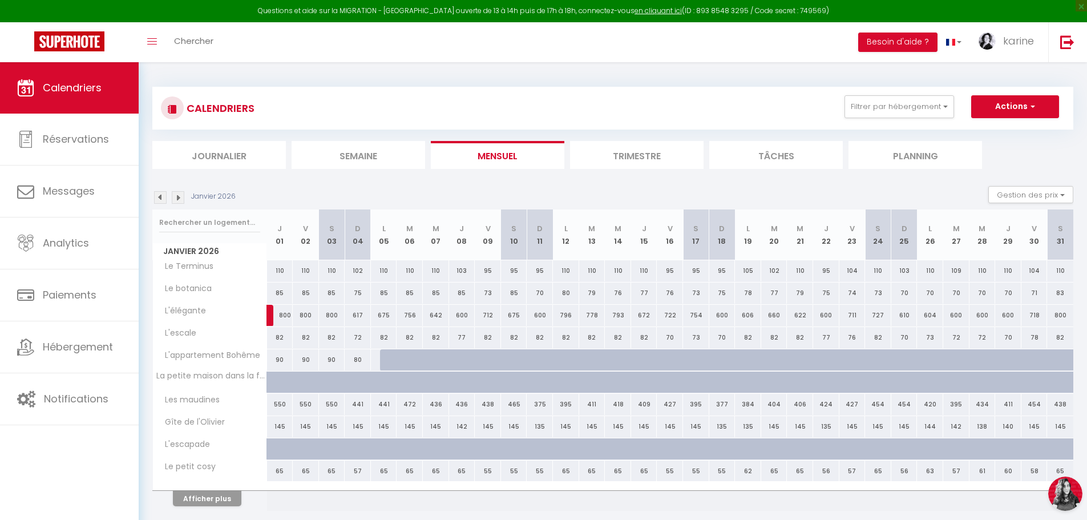
click at [161, 196] on img at bounding box center [160, 197] width 13 height 13
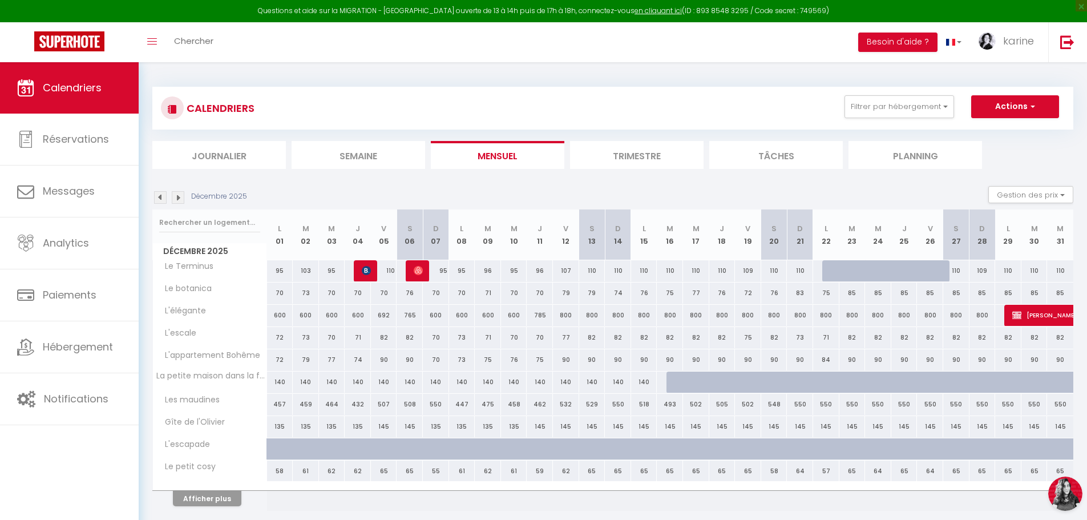
click at [161, 196] on img at bounding box center [160, 197] width 13 height 13
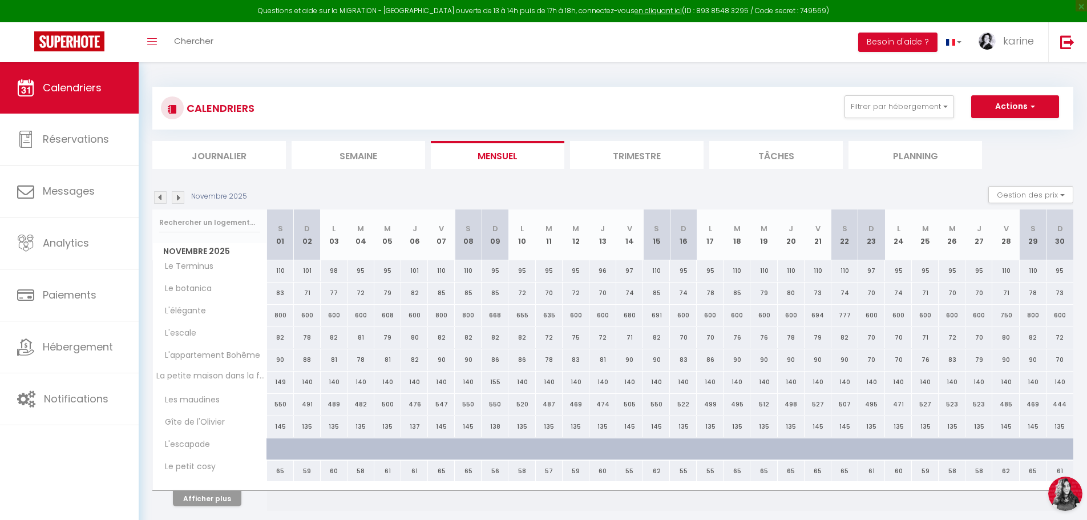
click at [161, 196] on img at bounding box center [160, 197] width 13 height 13
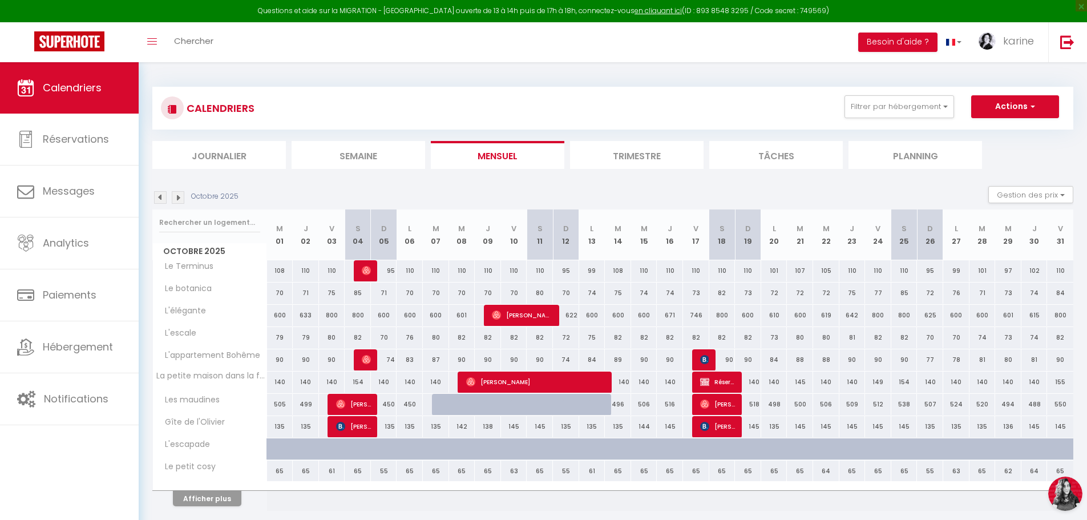
click at [161, 196] on img at bounding box center [160, 197] width 13 height 13
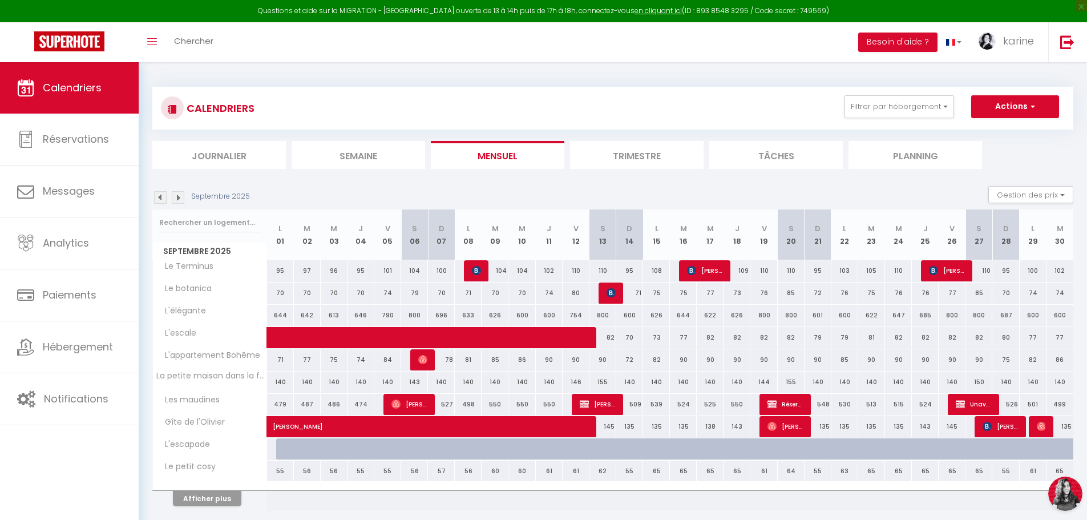
click at [161, 196] on img at bounding box center [160, 197] width 13 height 13
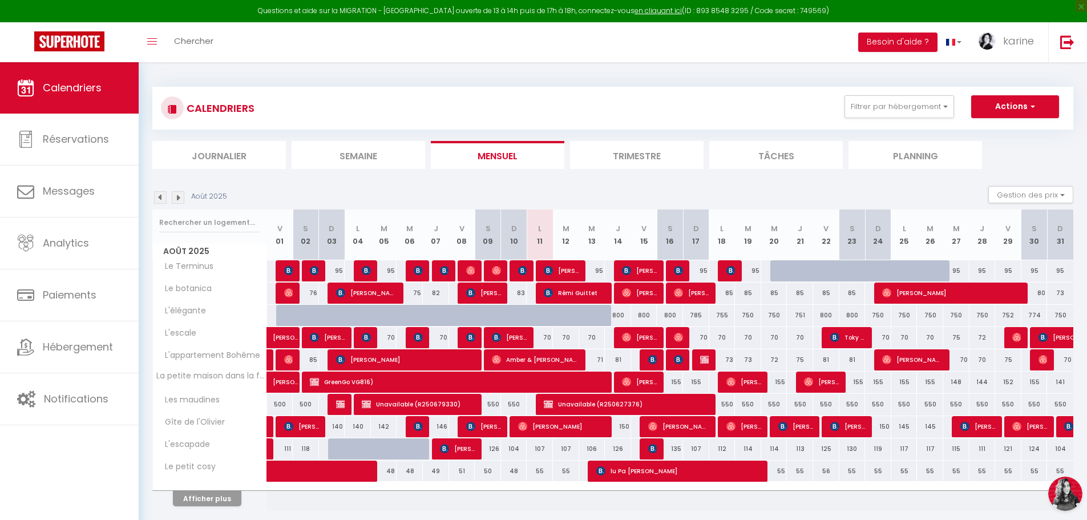
click at [161, 196] on img at bounding box center [160, 197] width 13 height 13
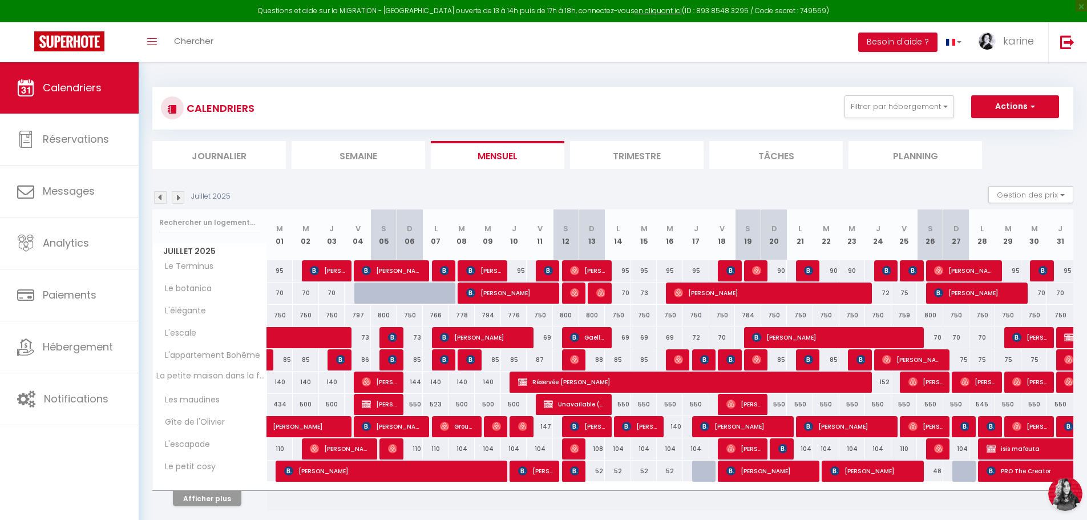
click at [179, 196] on img at bounding box center [178, 197] width 13 height 13
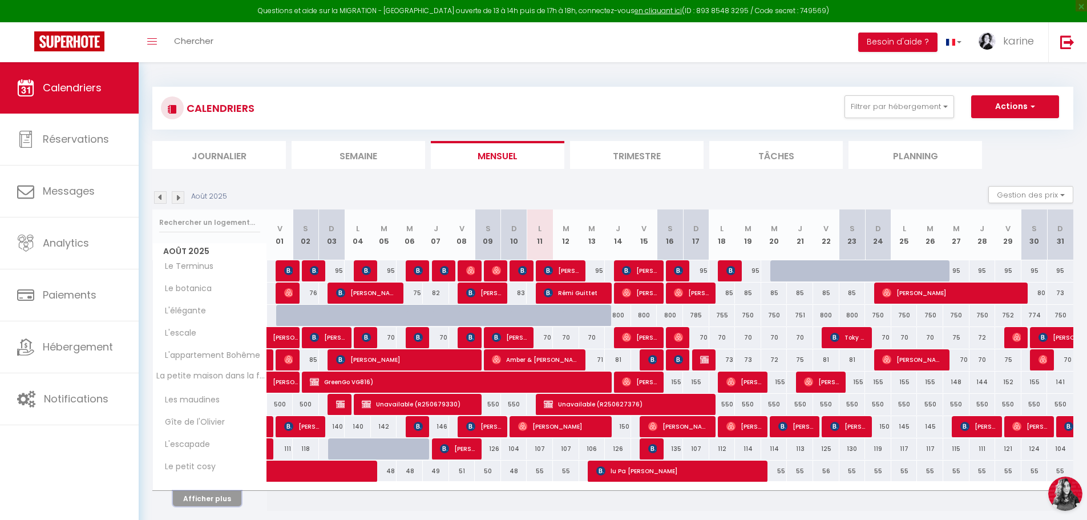
click at [215, 502] on button "Afficher plus" at bounding box center [207, 498] width 68 height 15
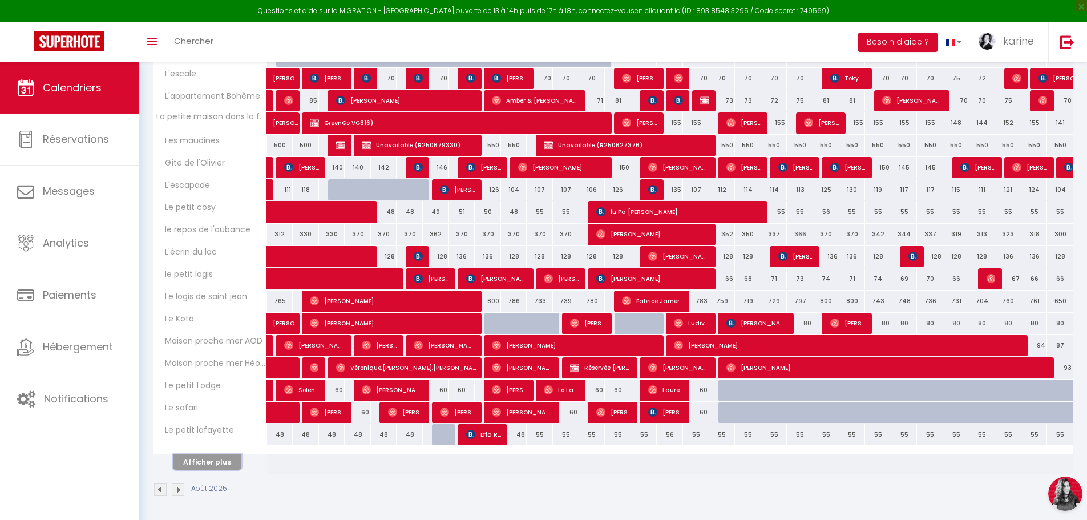
scroll to position [261, 0]
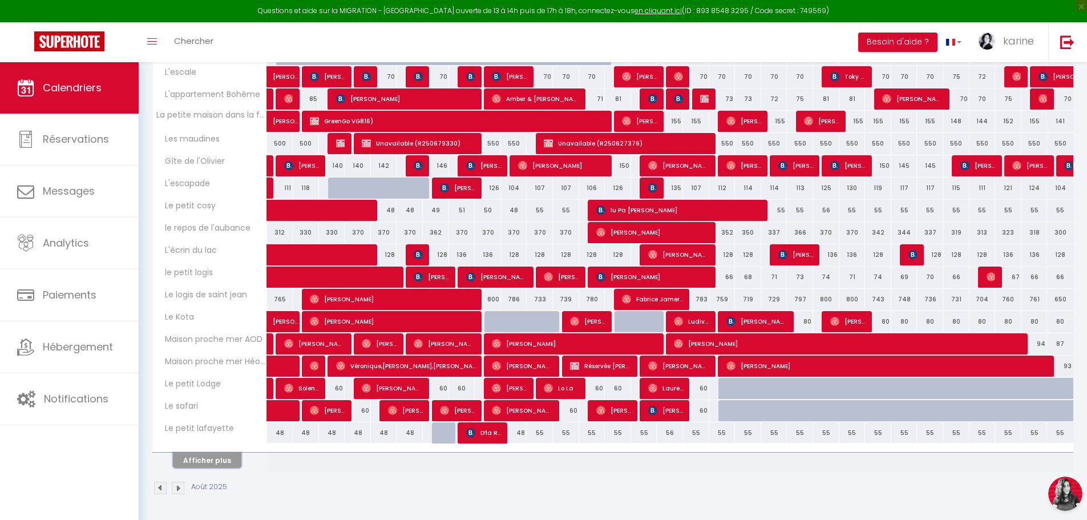
click at [230, 459] on button "Afficher plus" at bounding box center [207, 459] width 68 height 15
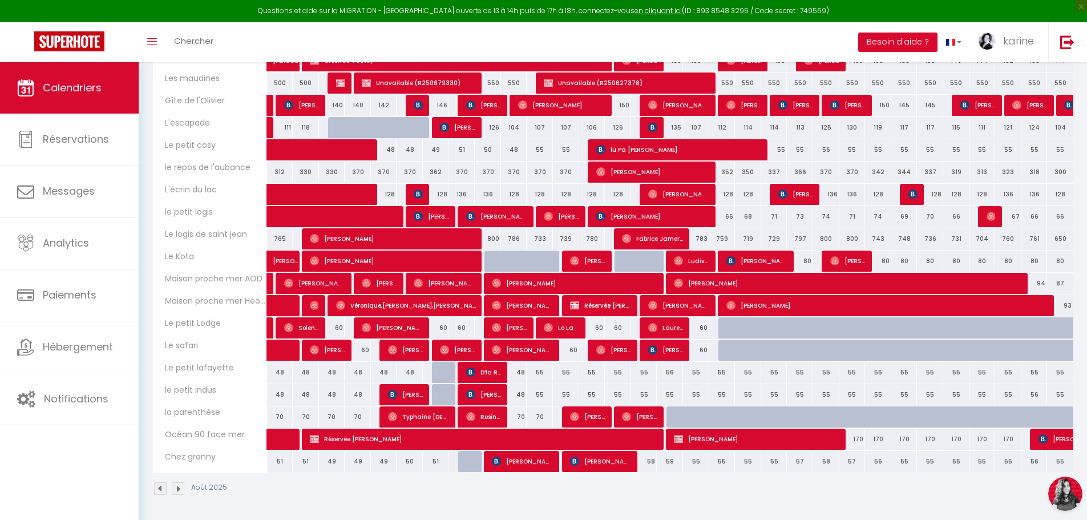
scroll to position [322, 0]
